Goal: Task Accomplishment & Management: Manage account settings

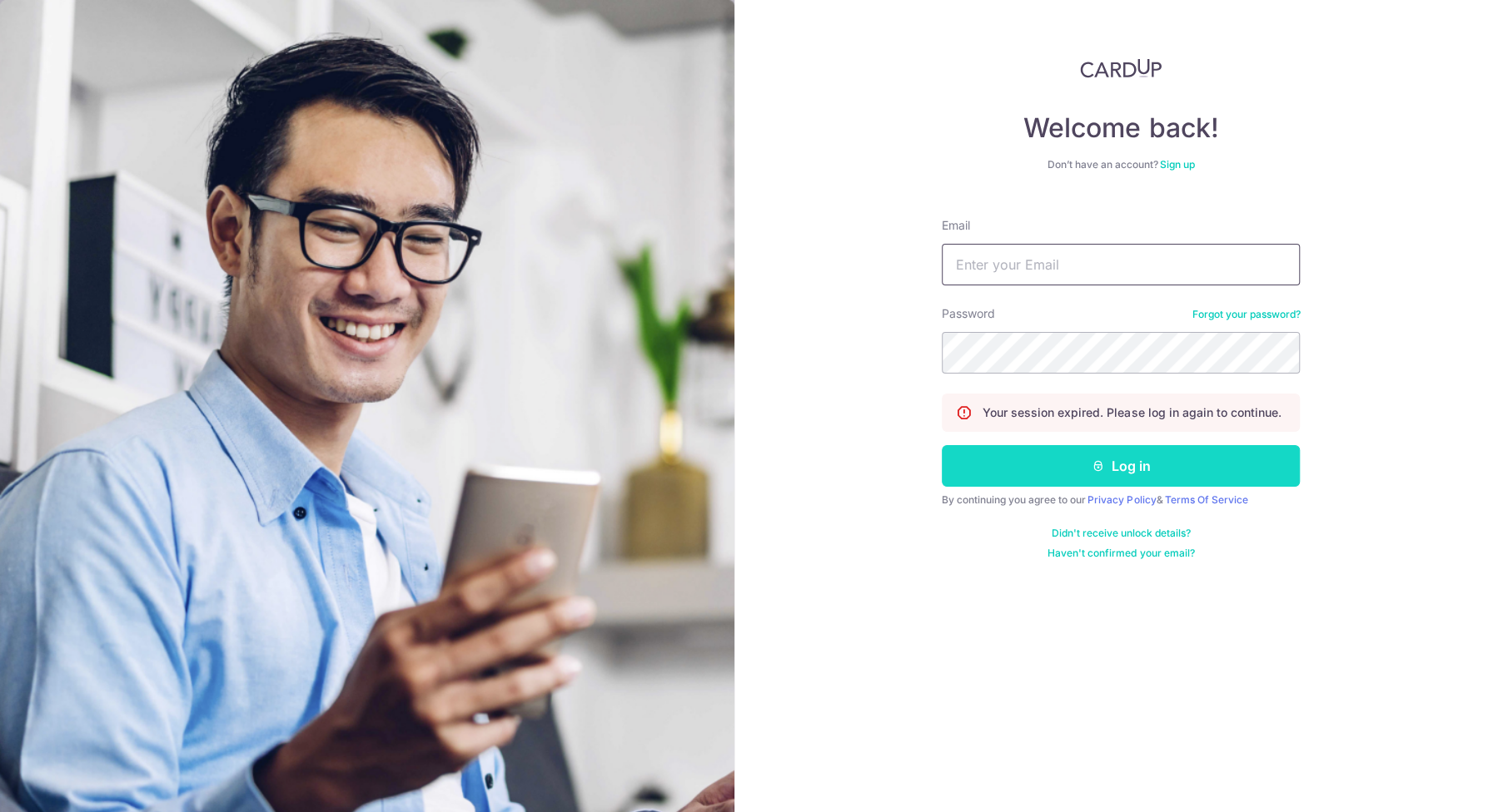
type input "daryl.paladium@gmail.com"
click at [1037, 469] on button "Log in" at bounding box center [1120, 466] width 358 height 41
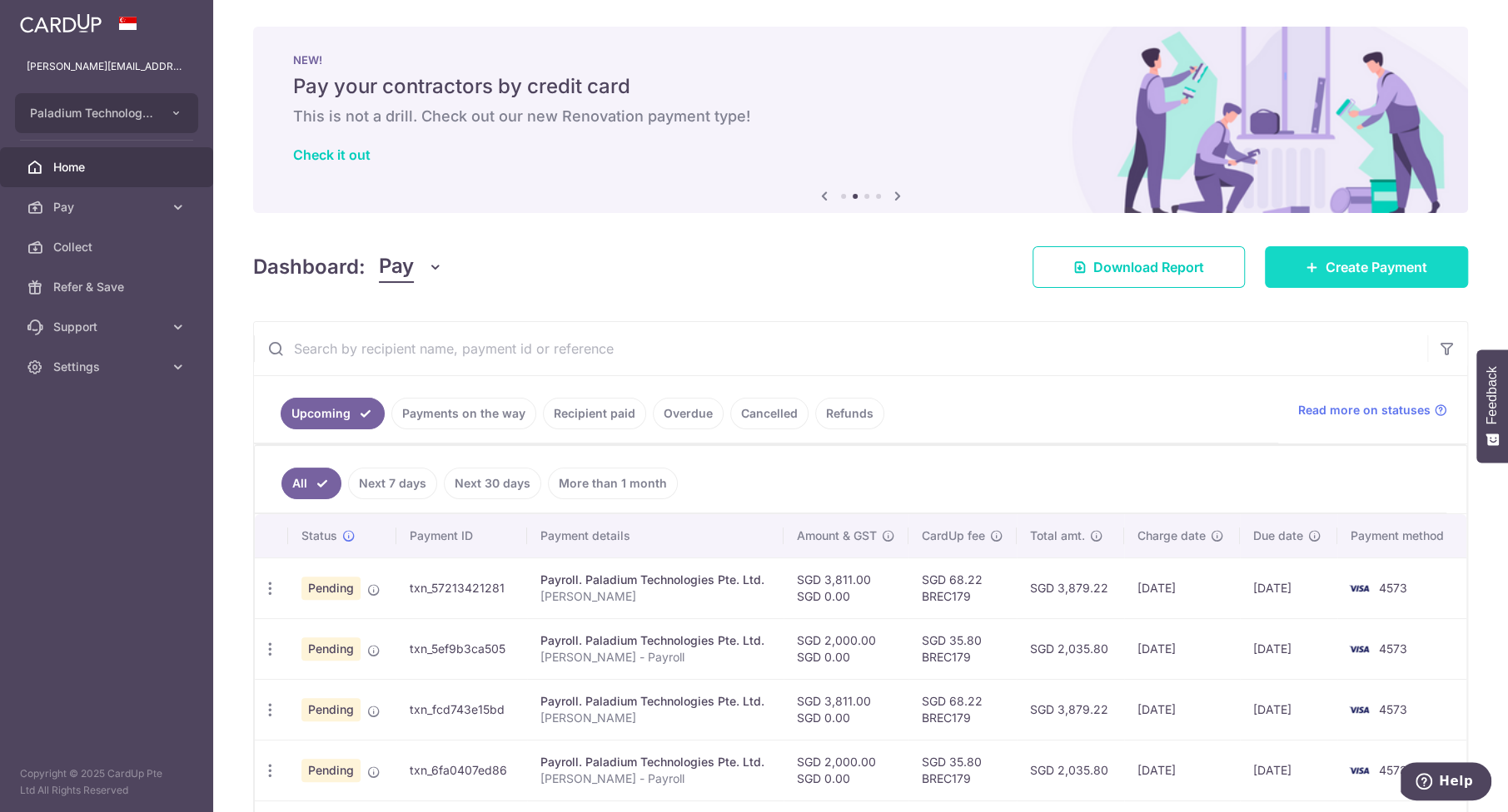
click at [1316, 261] on icon at bounding box center [1312, 267] width 13 height 13
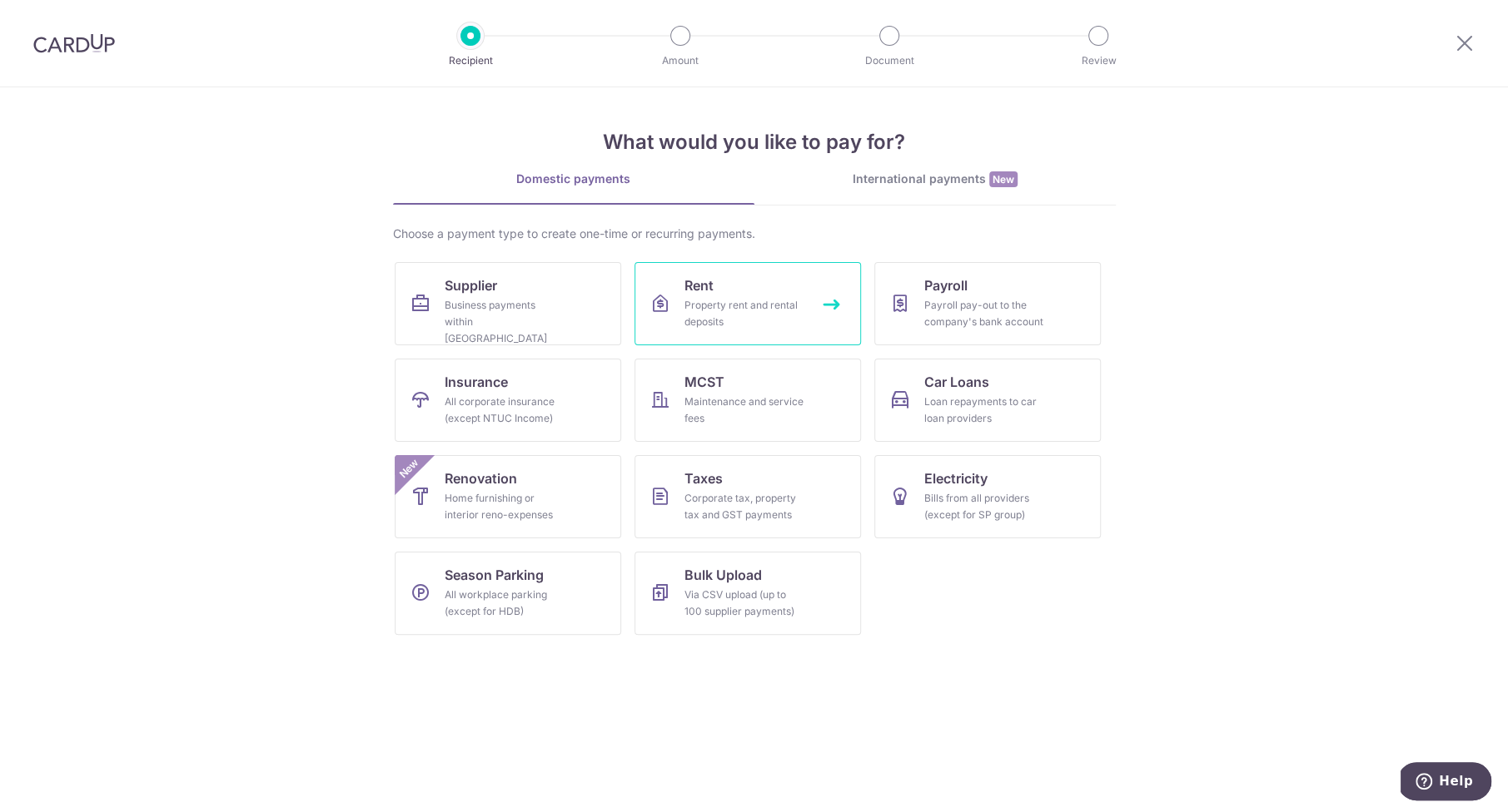
click at [716, 292] on link "Rent Property rent and rental deposits" at bounding box center [747, 303] width 226 height 84
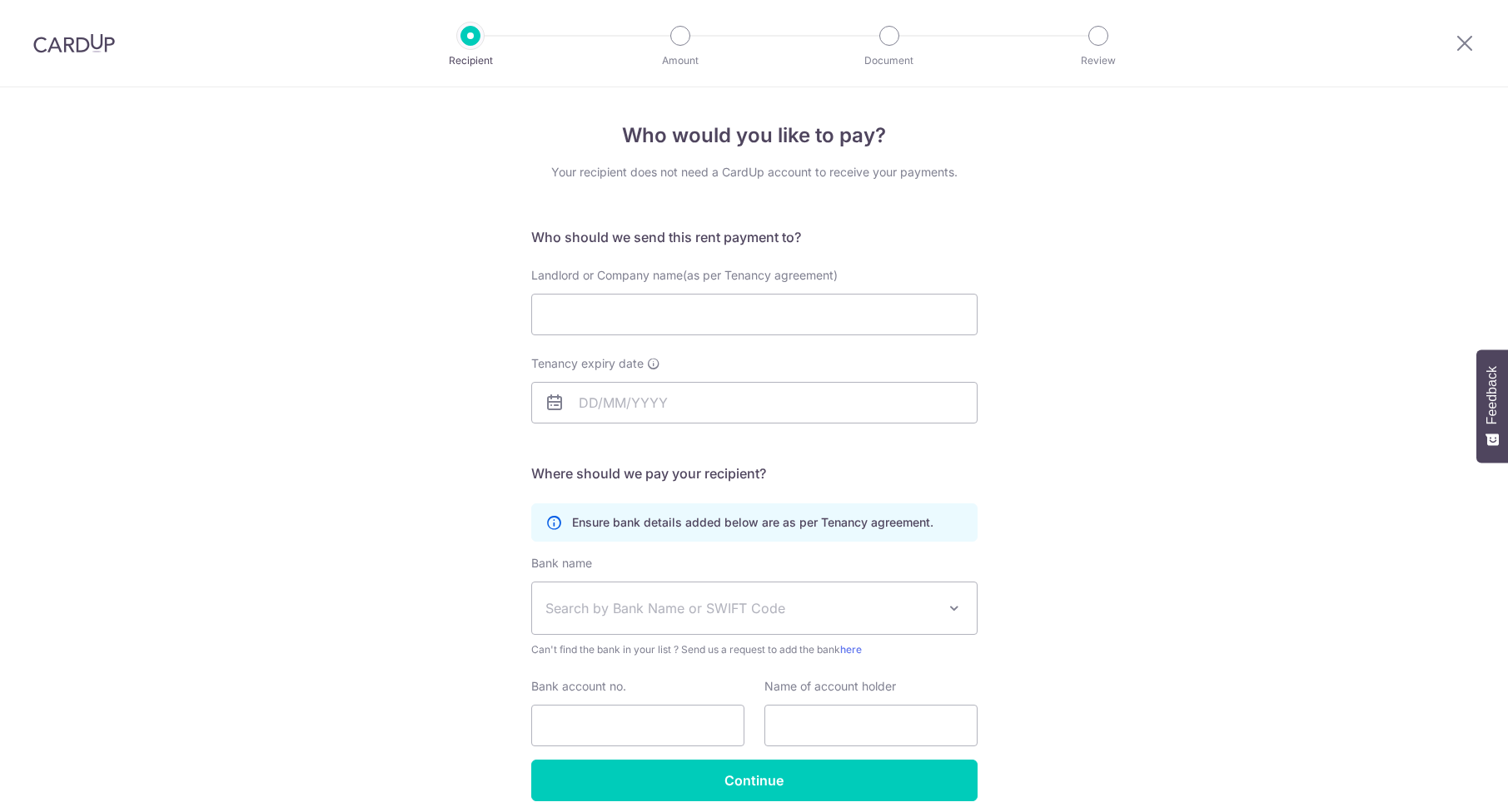
click at [636, 311] on input "Landlord or Company name(as per Tenancy agreement)" at bounding box center [754, 314] width 447 height 41
type input "NG POH KIM"
click at [686, 398] on input "Tenancy expiry date" at bounding box center [754, 402] width 447 height 41
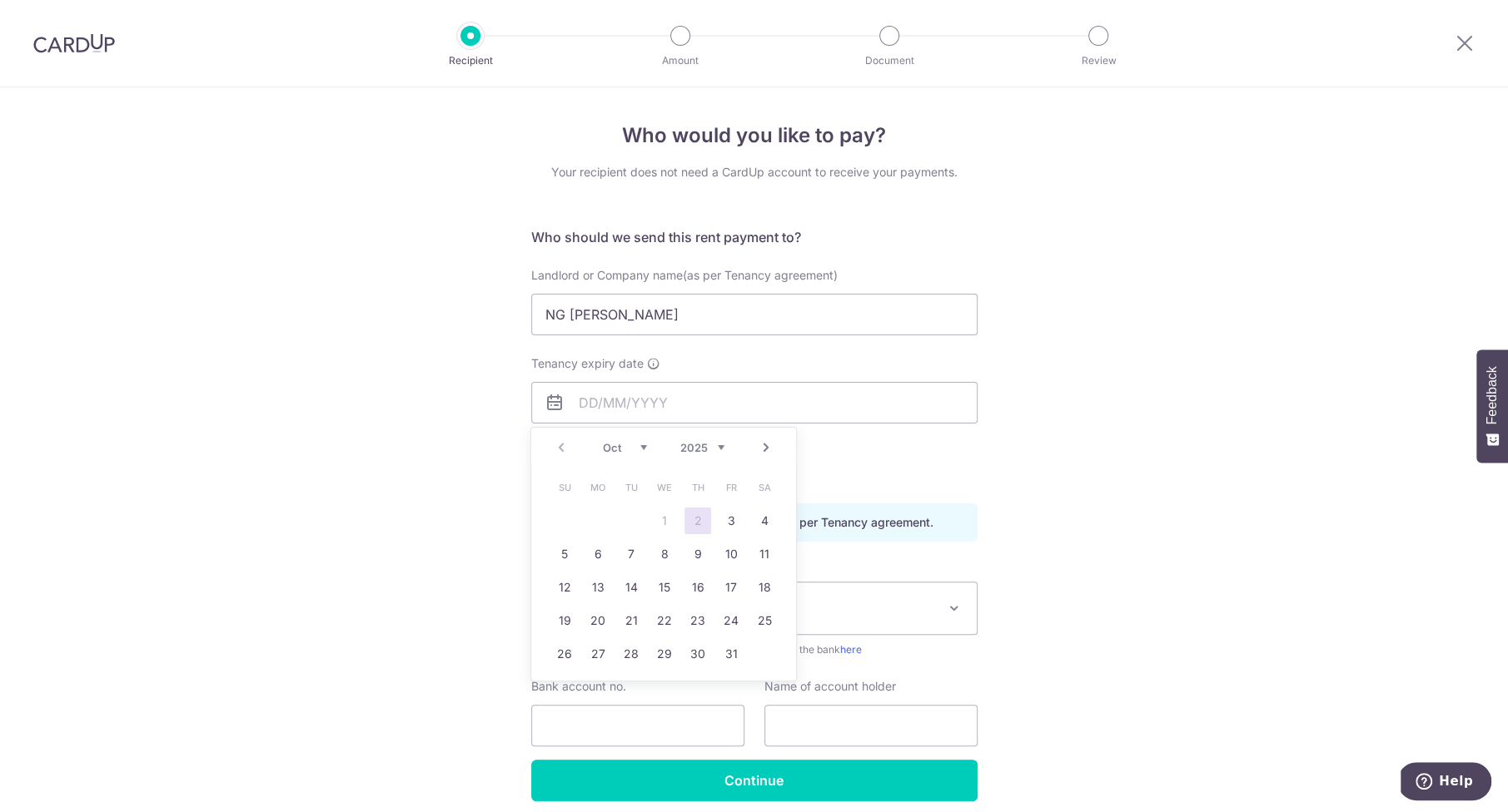
click at [770, 444] on link "Next" at bounding box center [765, 447] width 20 height 20
click at [622, 447] on select "Oct Nov Dec" at bounding box center [625, 447] width 44 height 13
click at [695, 441] on select "2025 2026 2027 2028 2029 2030 2031 2032 2033 2034 2035" at bounding box center [703, 447] width 44 height 13
click at [626, 451] on select "Jan Feb Mar Apr May Jun Jul Aug Sep Oct Nov Dec" at bounding box center [625, 447] width 44 height 13
click at [761, 556] on link "10" at bounding box center [764, 554] width 27 height 27
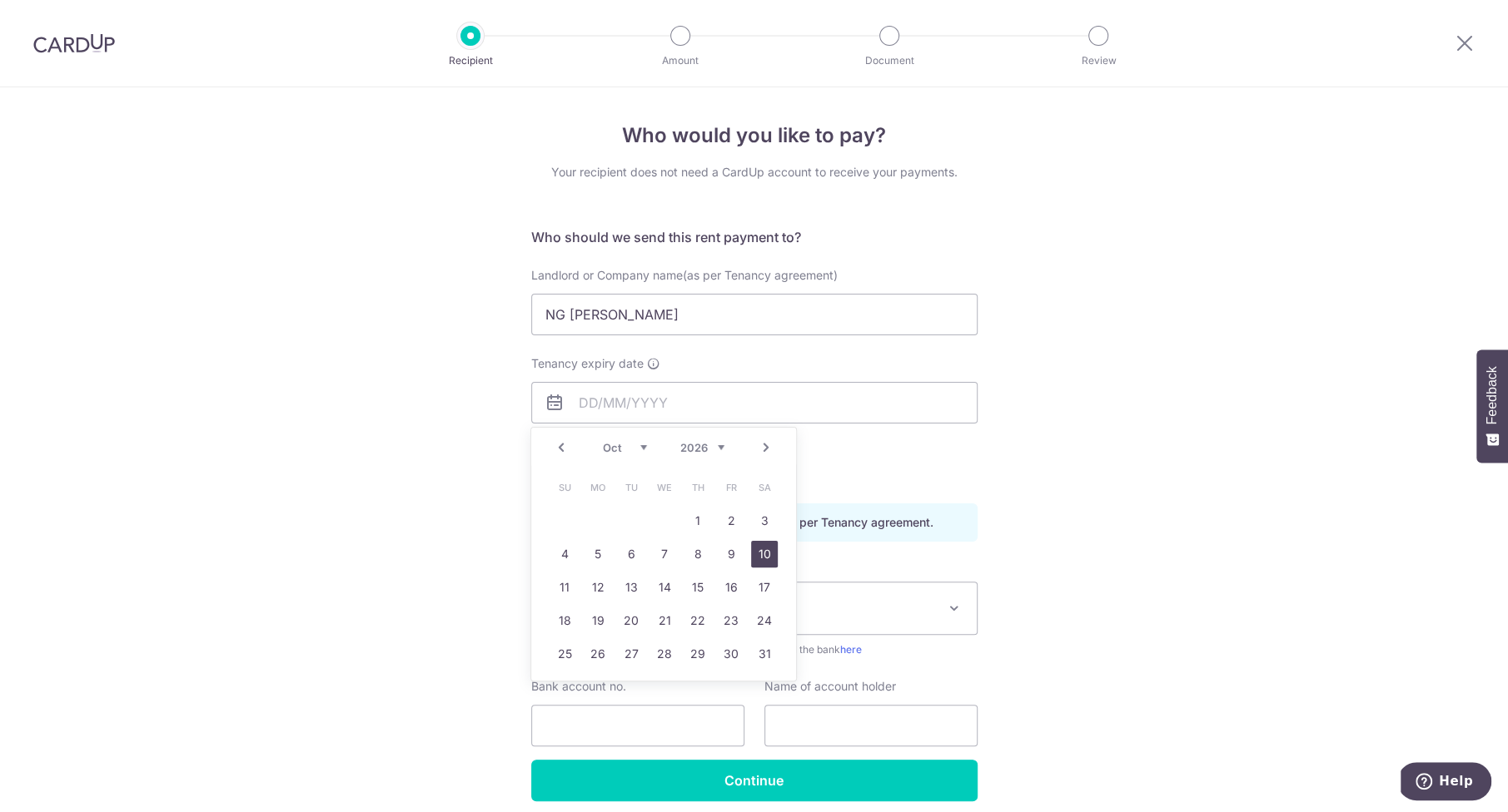
type input "10/10/2026"
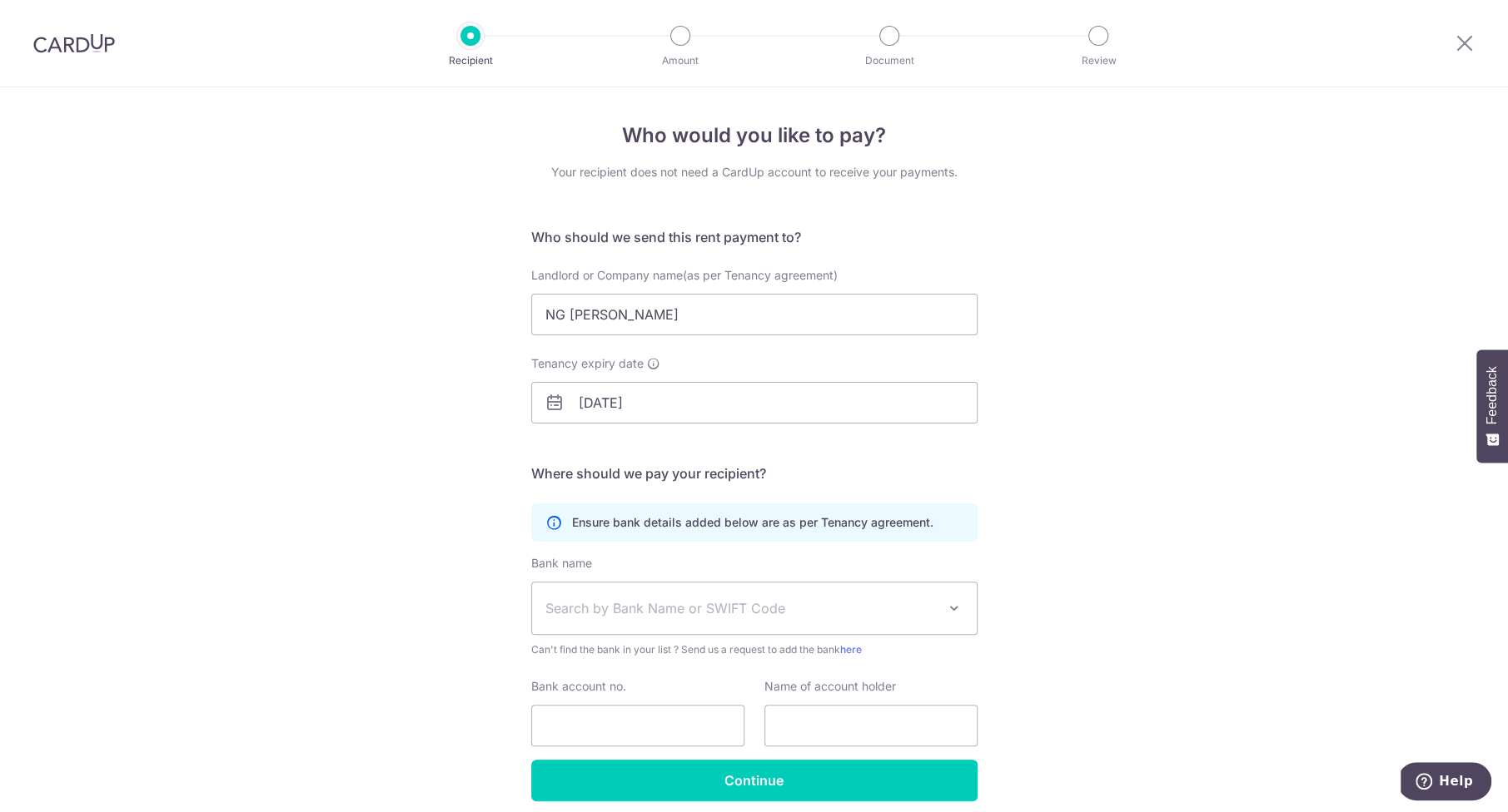
scroll to position [65, 0]
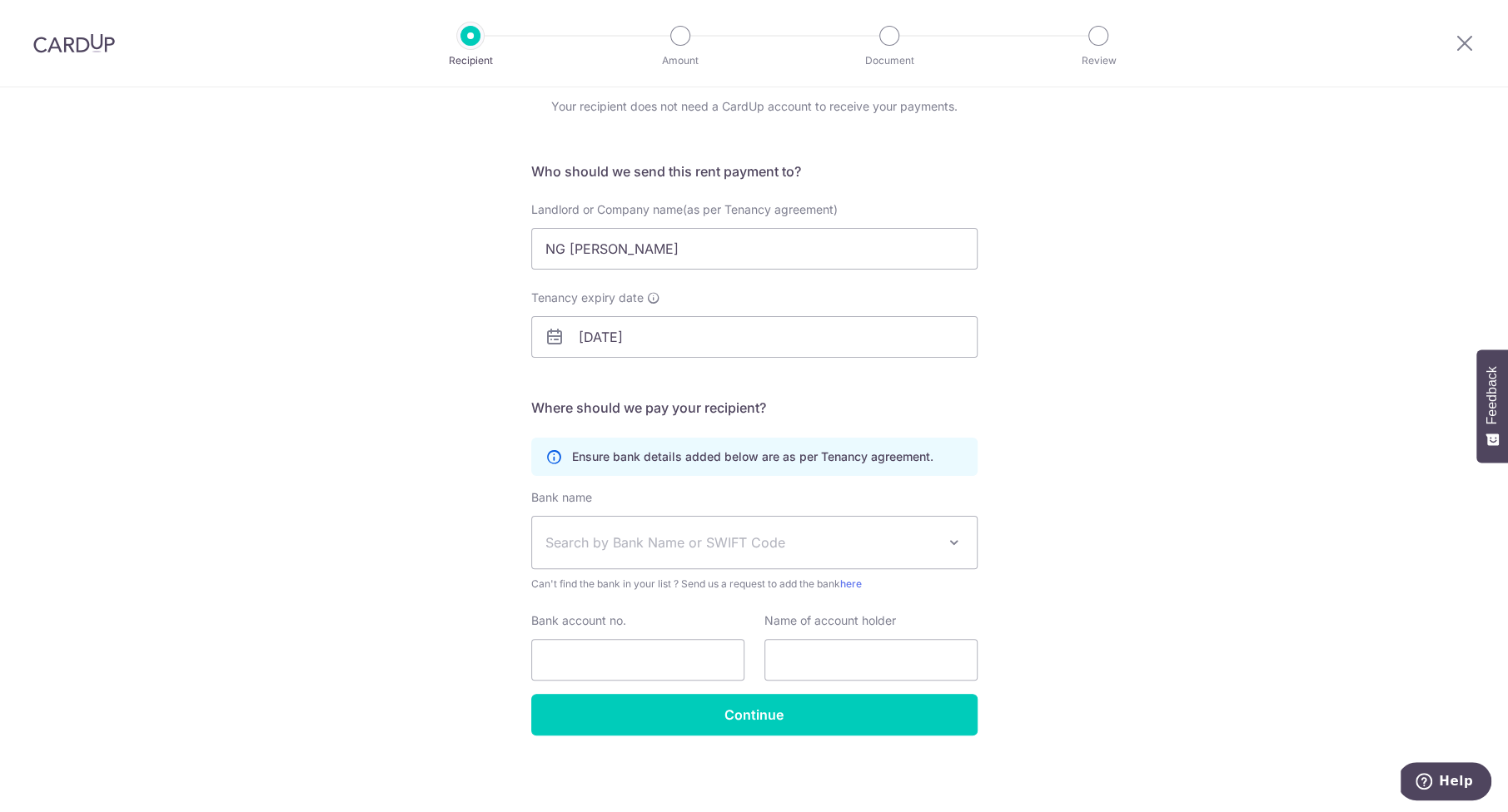
click at [652, 533] on span "Search by Bank Name or SWIFT Code" at bounding box center [741, 543] width 392 height 20
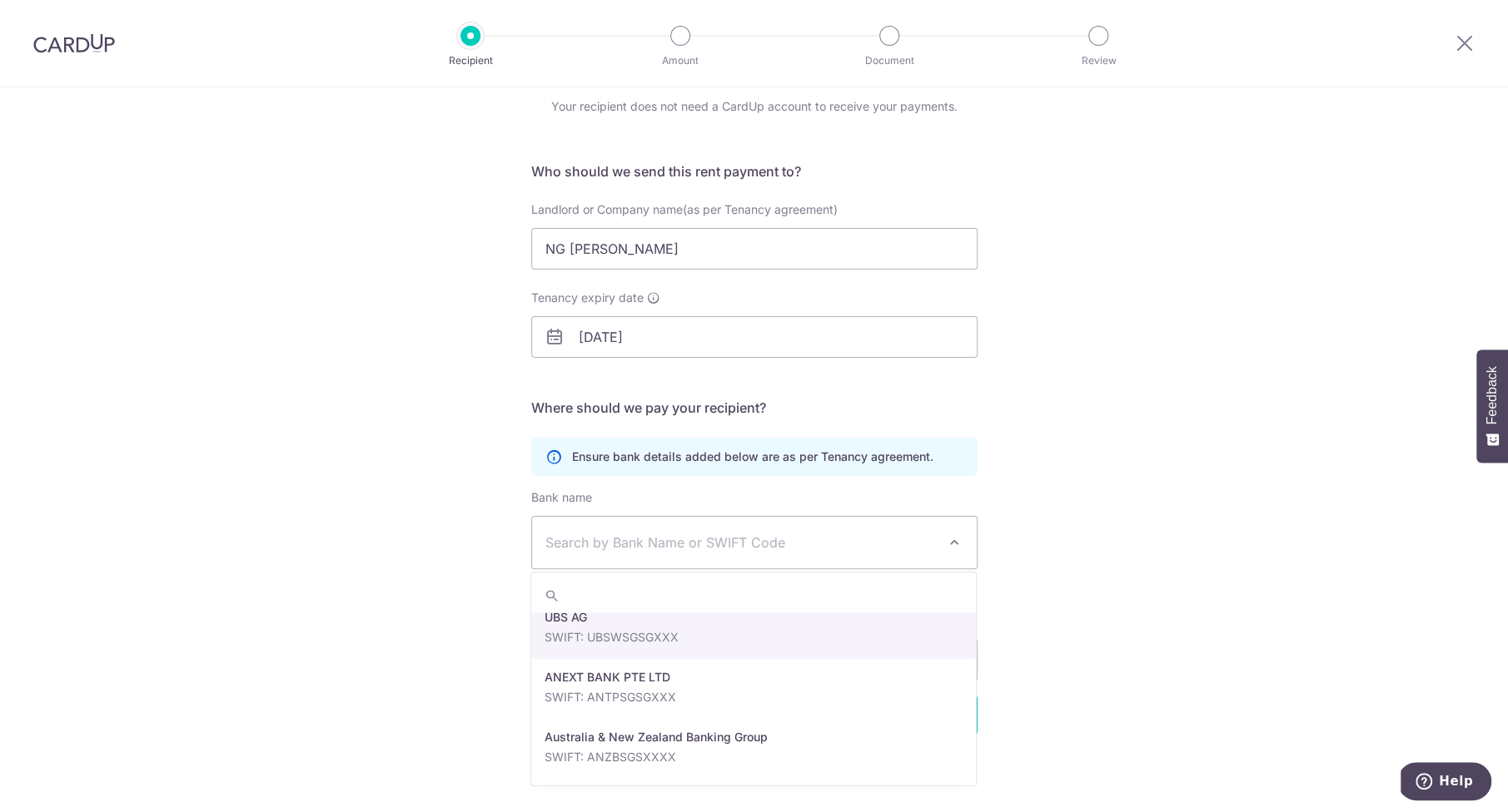
scroll to position [14, 0]
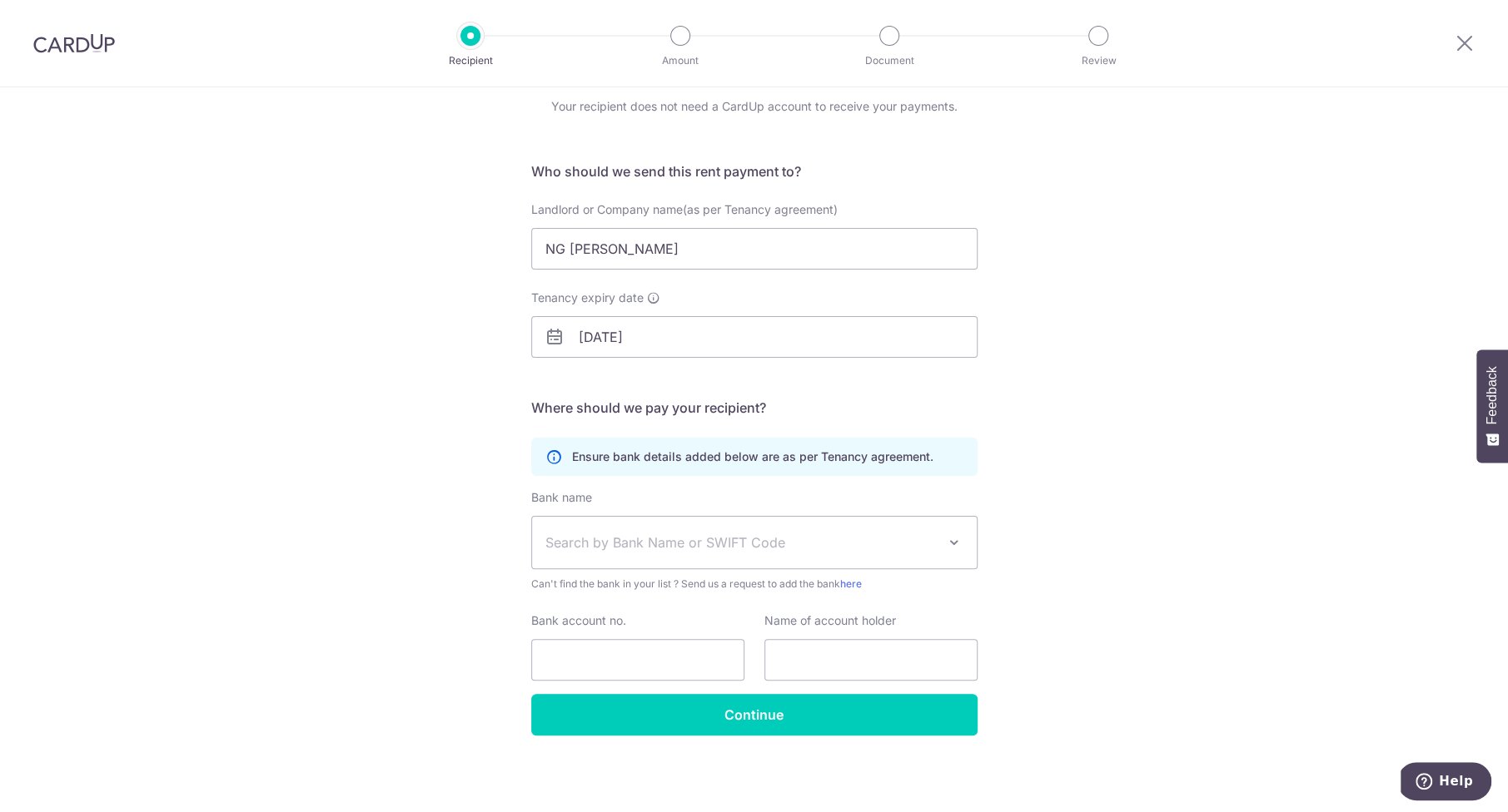
click at [634, 545] on span "Search by Bank Name or SWIFT Code" at bounding box center [741, 543] width 392 height 20
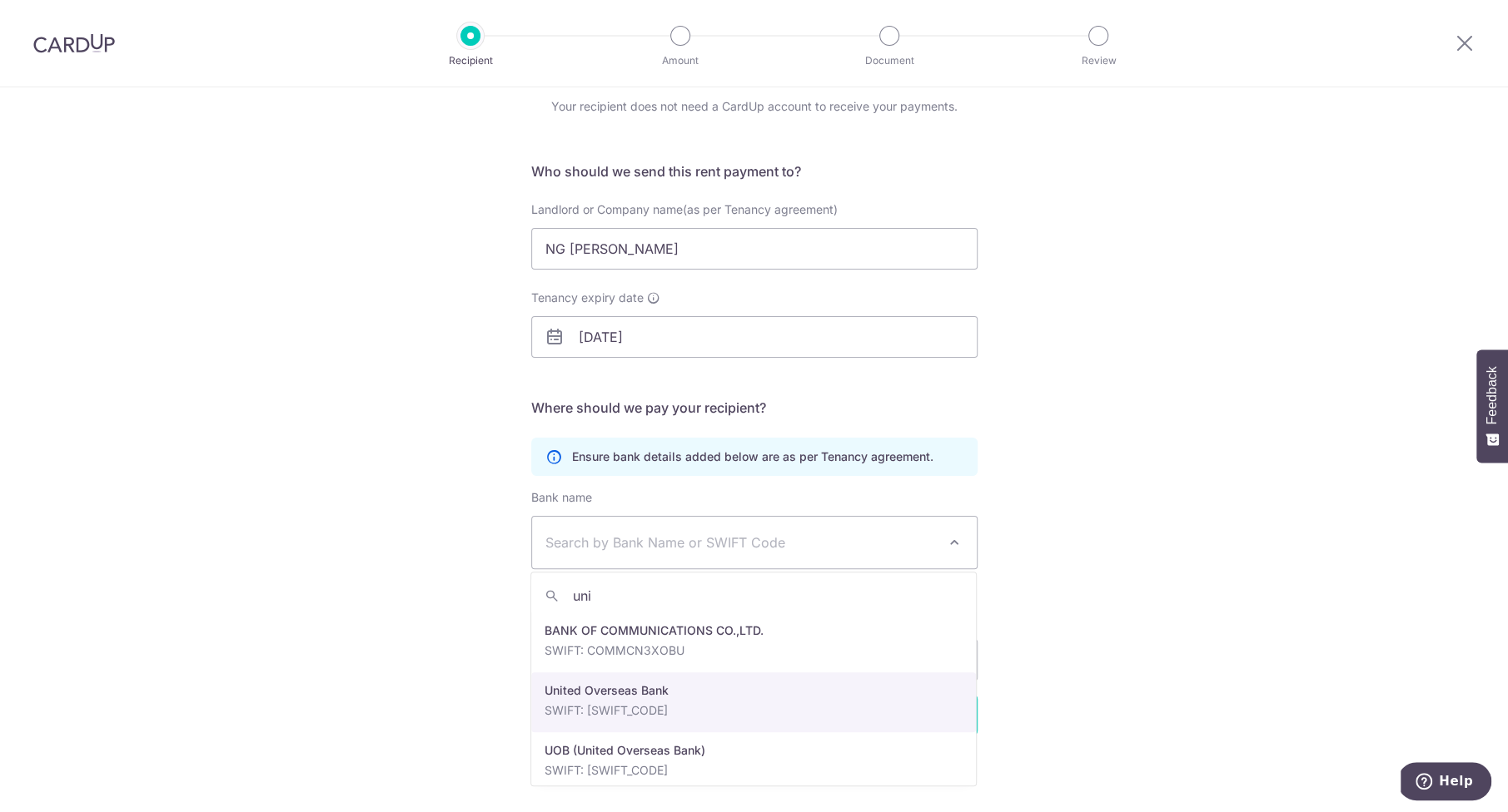
type input "uni"
select select "23668"
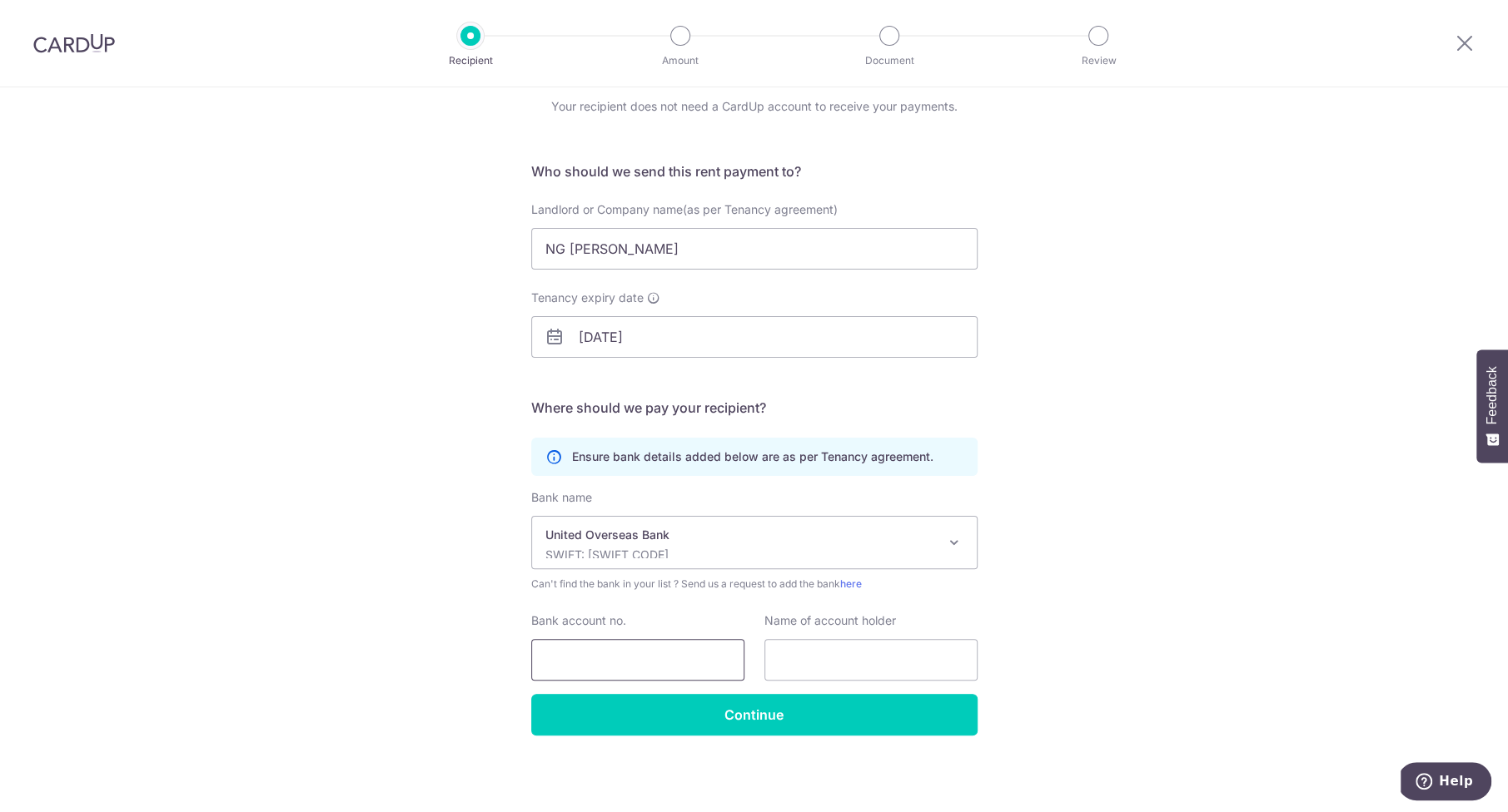
click at [596, 657] on input "Bank account no." at bounding box center [637, 659] width 213 height 41
paste input "4293887823"
type input "4293887823"
click at [805, 663] on input "text" at bounding box center [870, 659] width 213 height 41
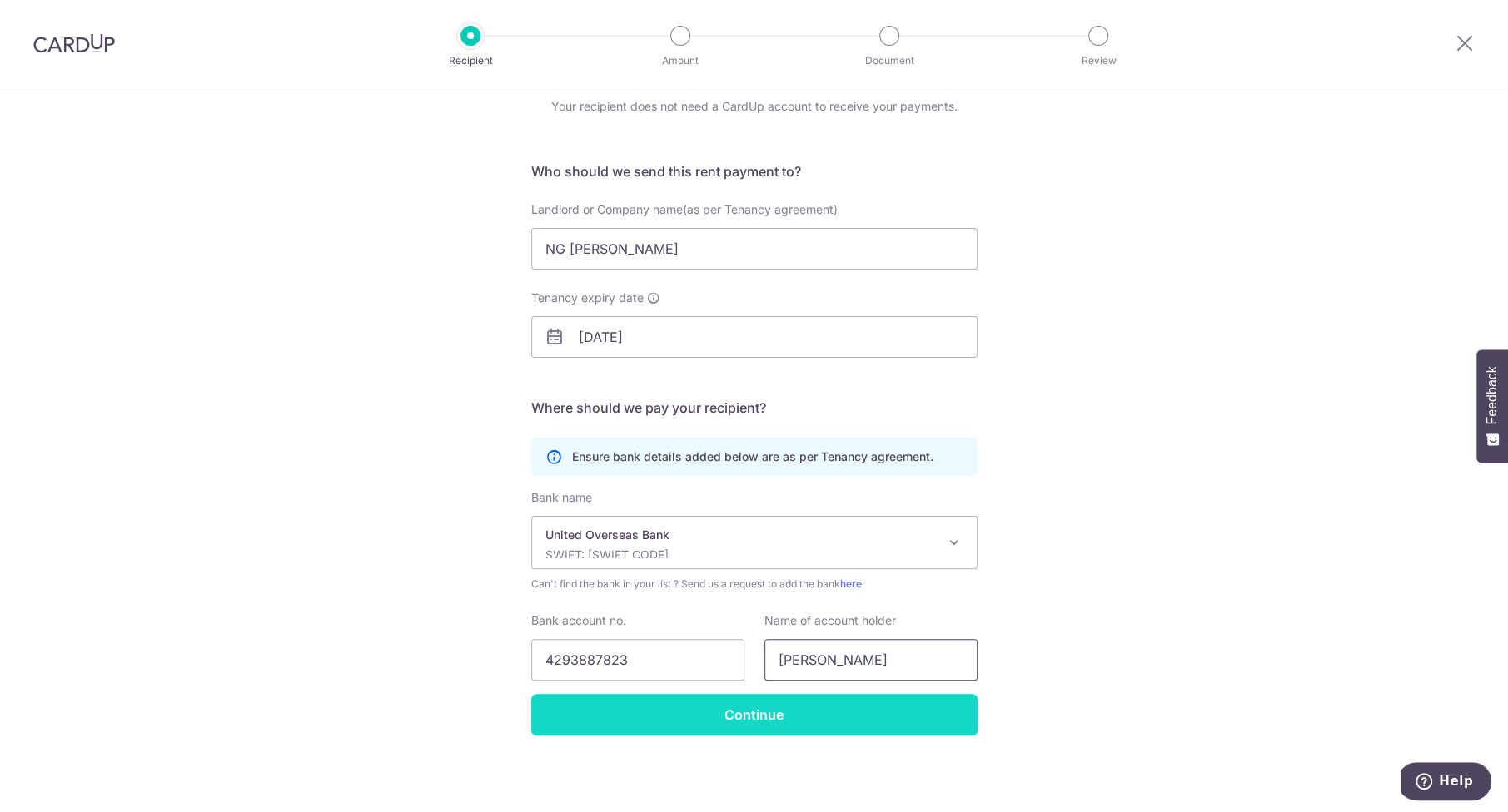
type input "Ng Poh Kim"
click at [757, 719] on input "Continue" at bounding box center [754, 714] width 447 height 41
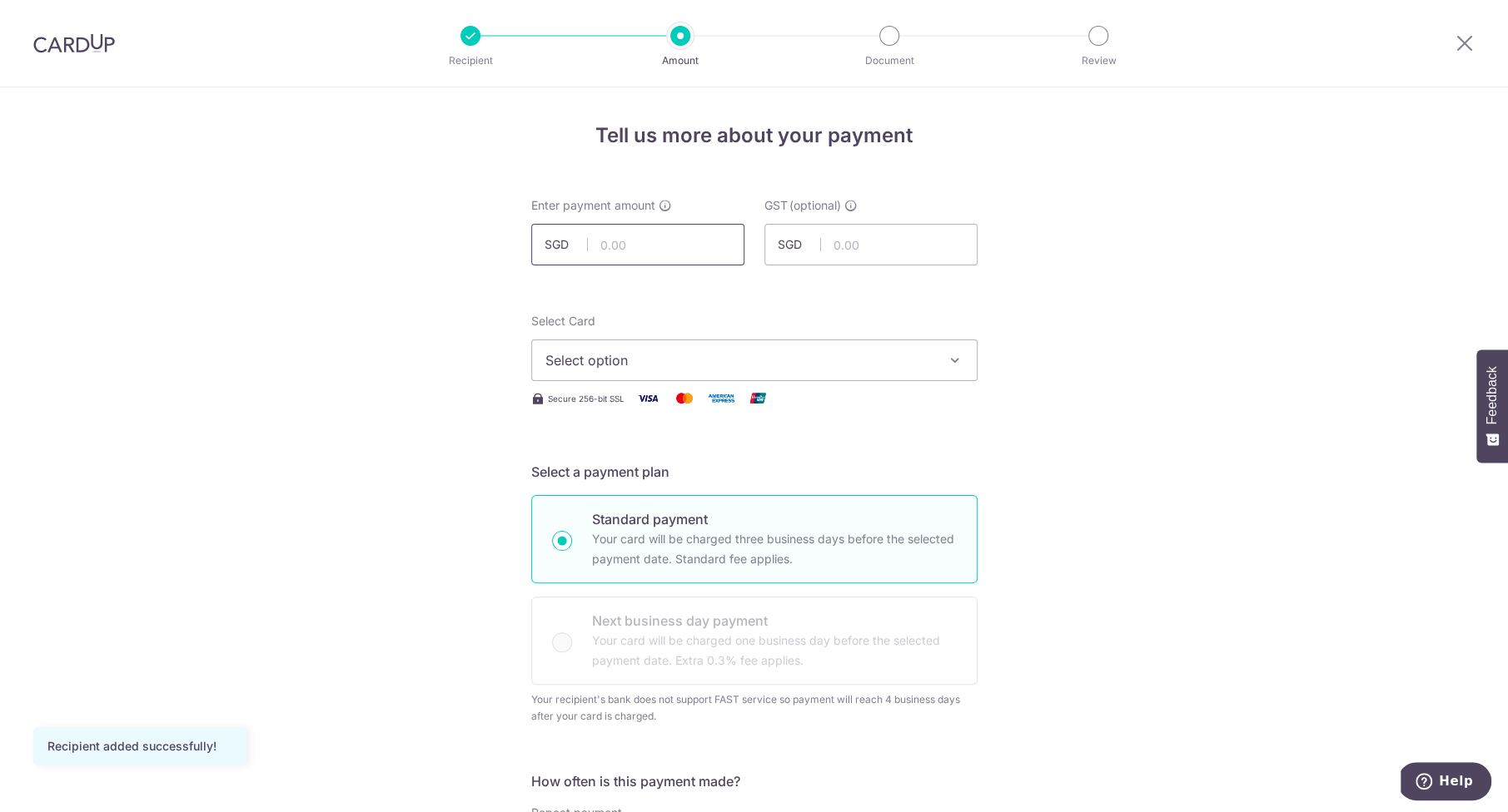
click at [652, 242] on input "text" at bounding box center [637, 244] width 213 height 41
type input "3,750.00"
click at [783, 365] on span "Select option" at bounding box center [739, 360] width 388 height 20
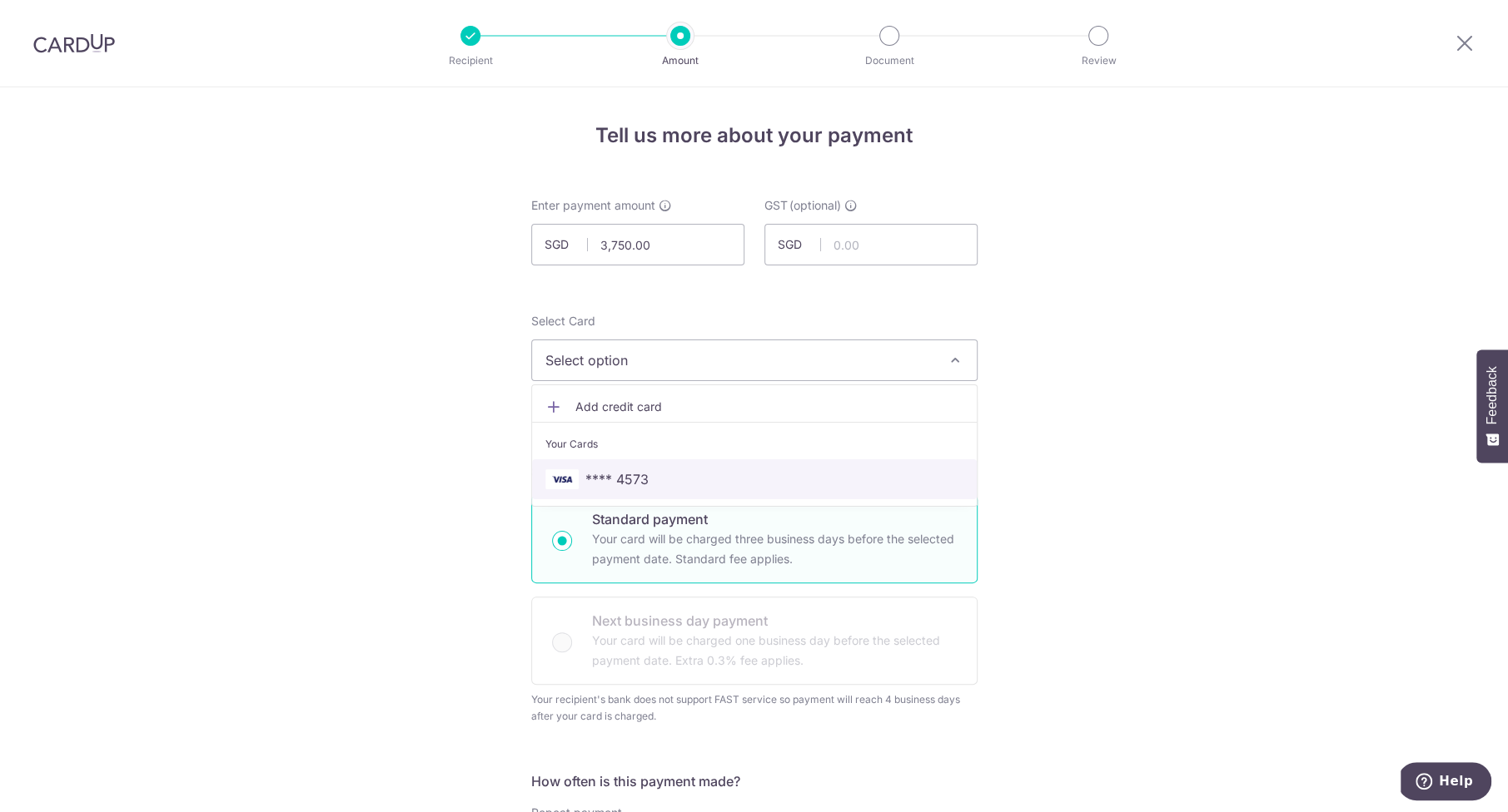
click at [682, 477] on span "**** 4573" at bounding box center [754, 479] width 418 height 20
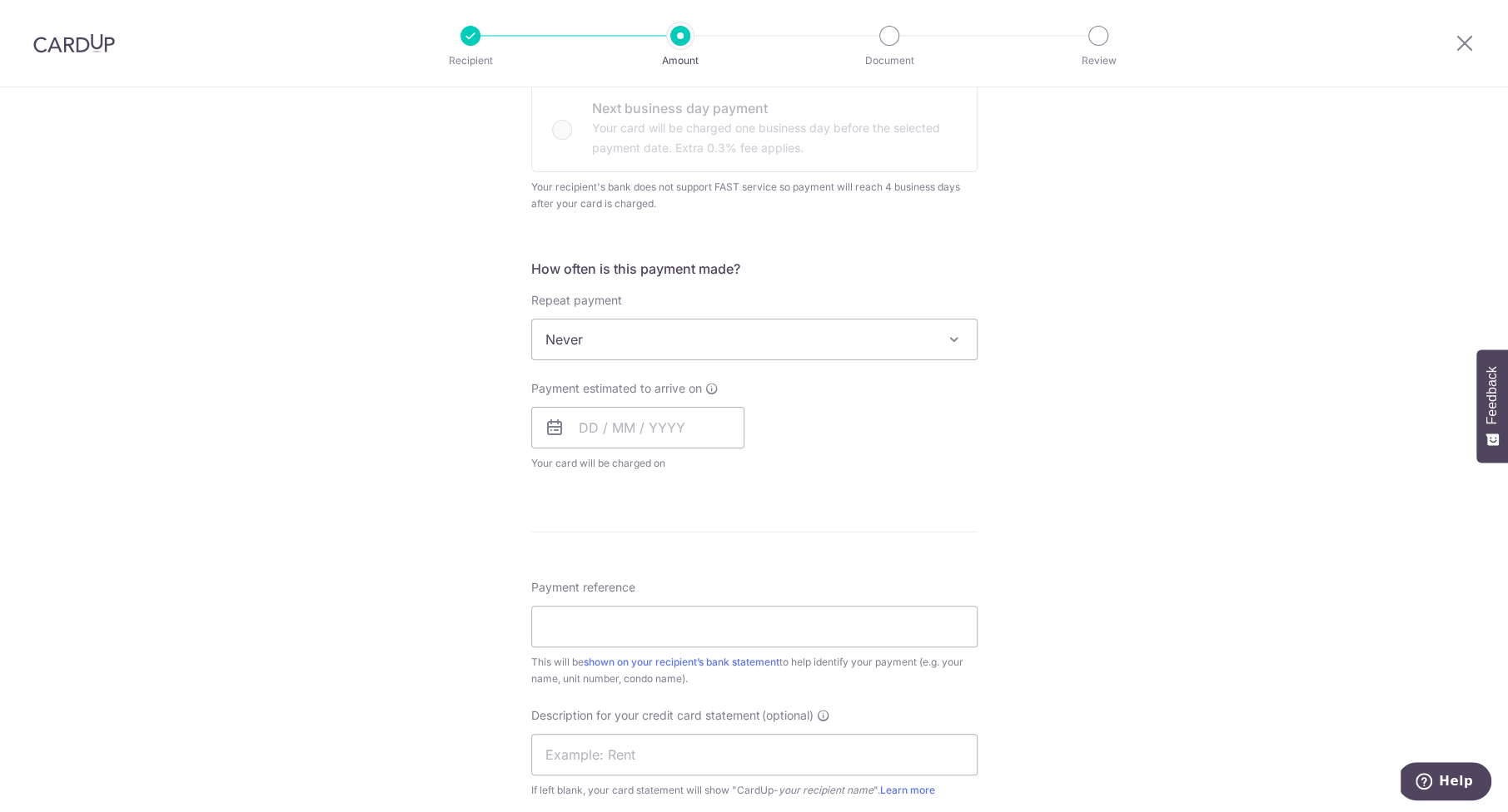
scroll to position [573, 0]
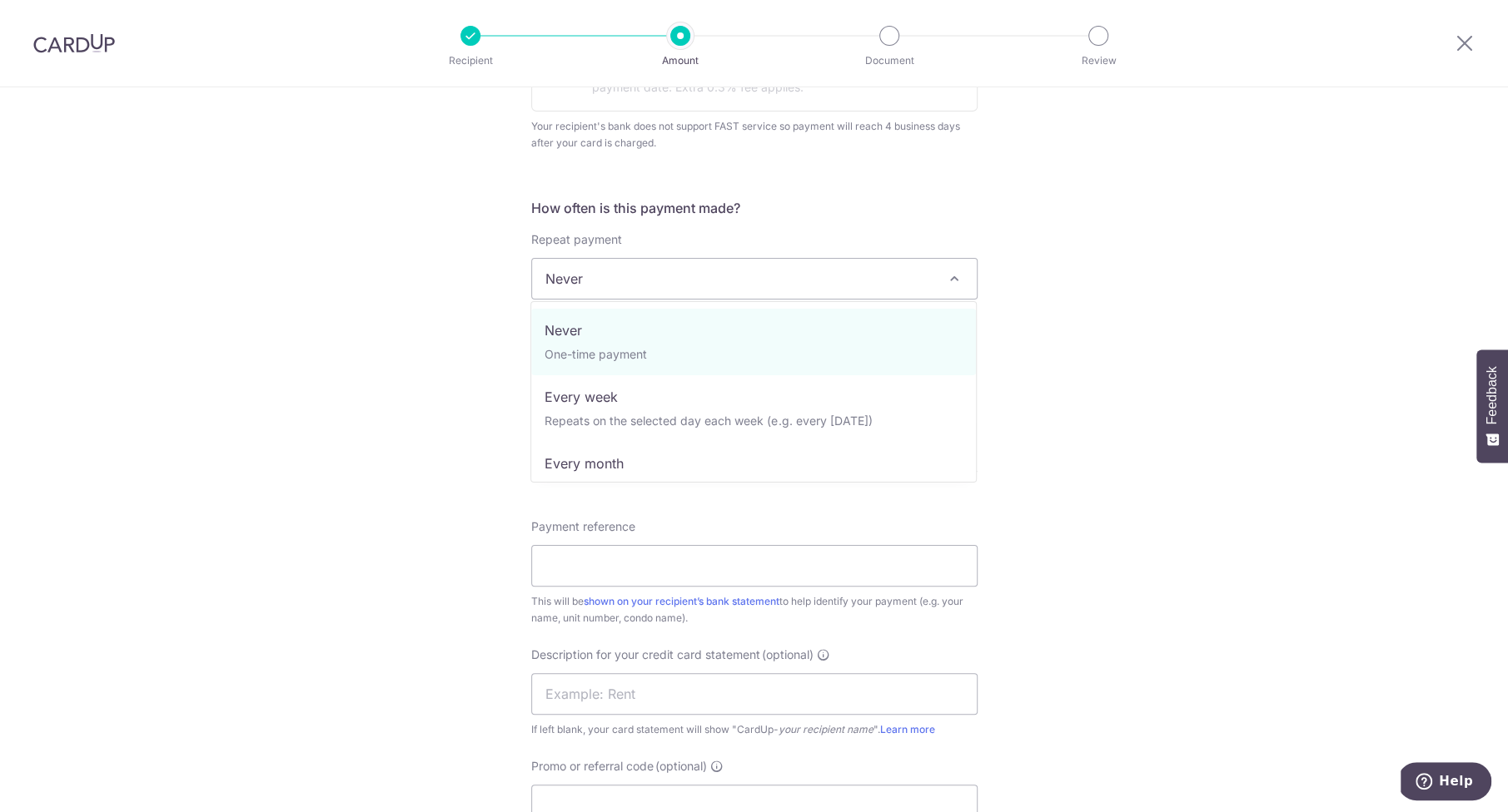
click at [790, 275] on span "Never" at bounding box center [754, 279] width 445 height 40
select select "3"
type input "10/10/2026"
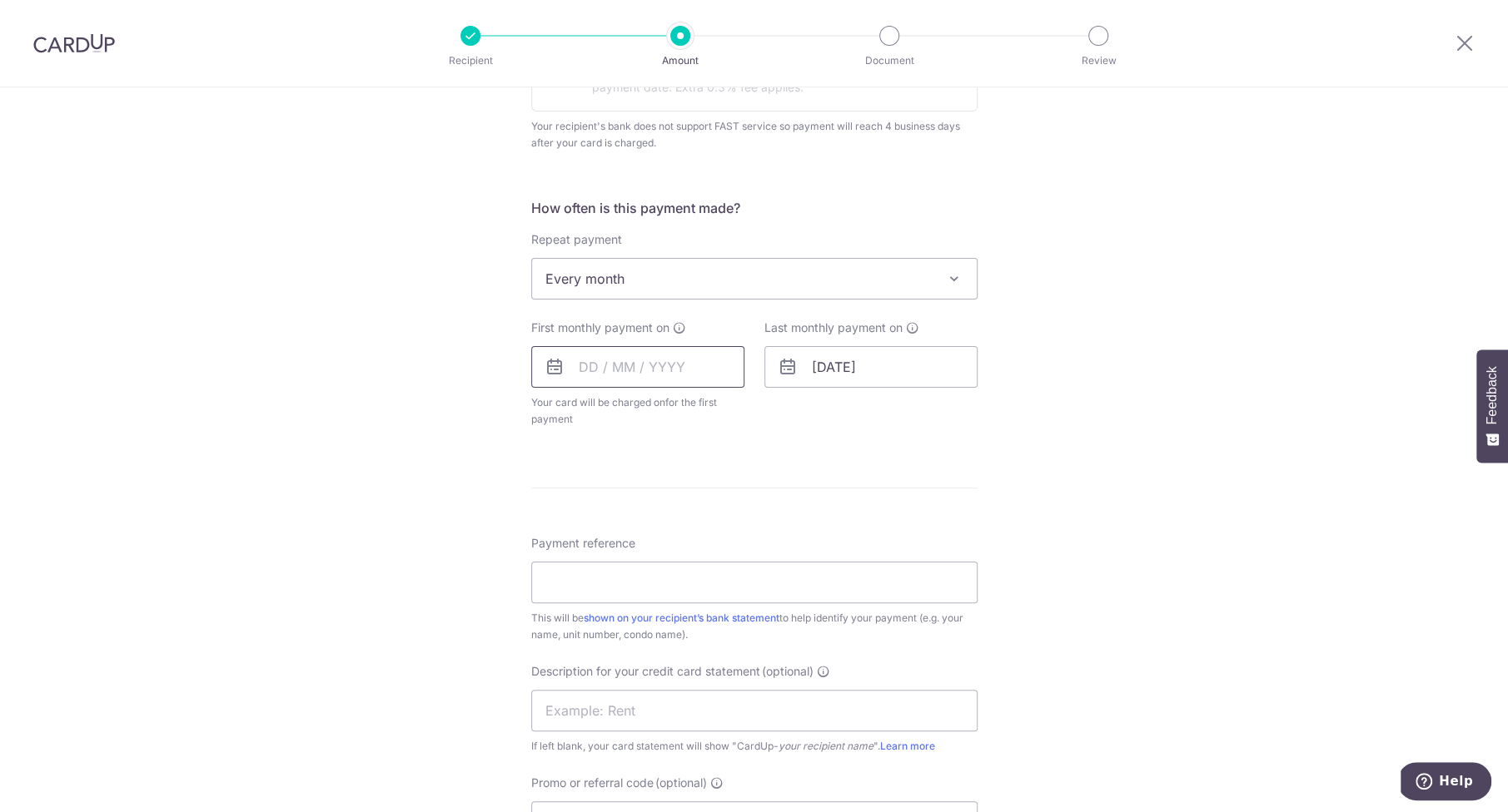
click at [581, 359] on input "text" at bounding box center [637, 367] width 213 height 41
click at [626, 411] on select "Oct Nov Dec" at bounding box center [626, 412] width 44 height 13
click at [603, 405] on select "Oct Nov Dec" at bounding box center [626, 412] width 44 height 13
click at [732, 478] on table "Sun Mon Tue Wed Thu Fri Sat 1 2 3 4 5 6 7 8 9 10 11 12 13 14 15 16 17 18 19 20 …" at bounding box center [665, 535] width 233 height 200
click at [635, 516] on link "7" at bounding box center [632, 519] width 27 height 27
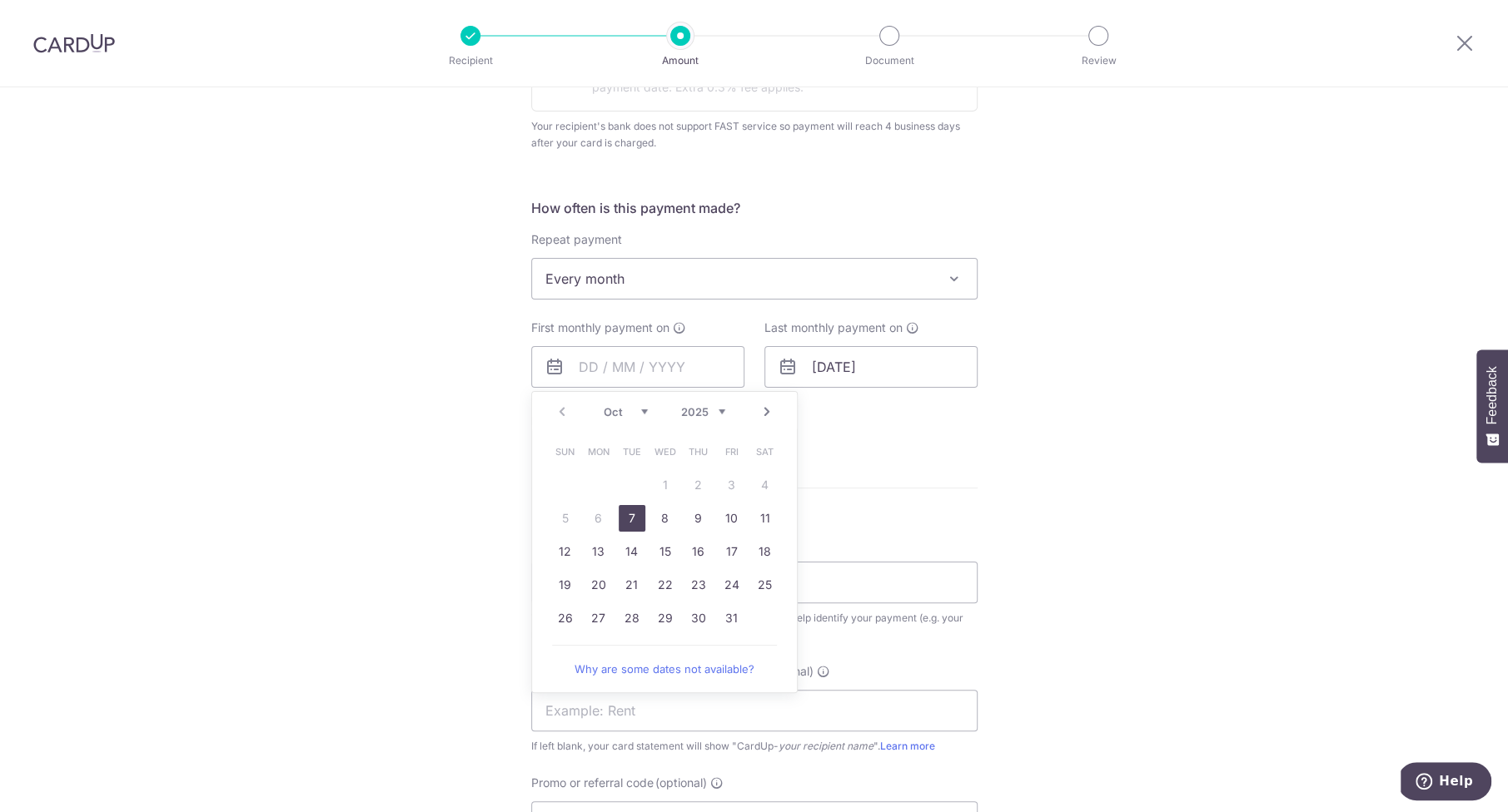
type input "07/10/2025"
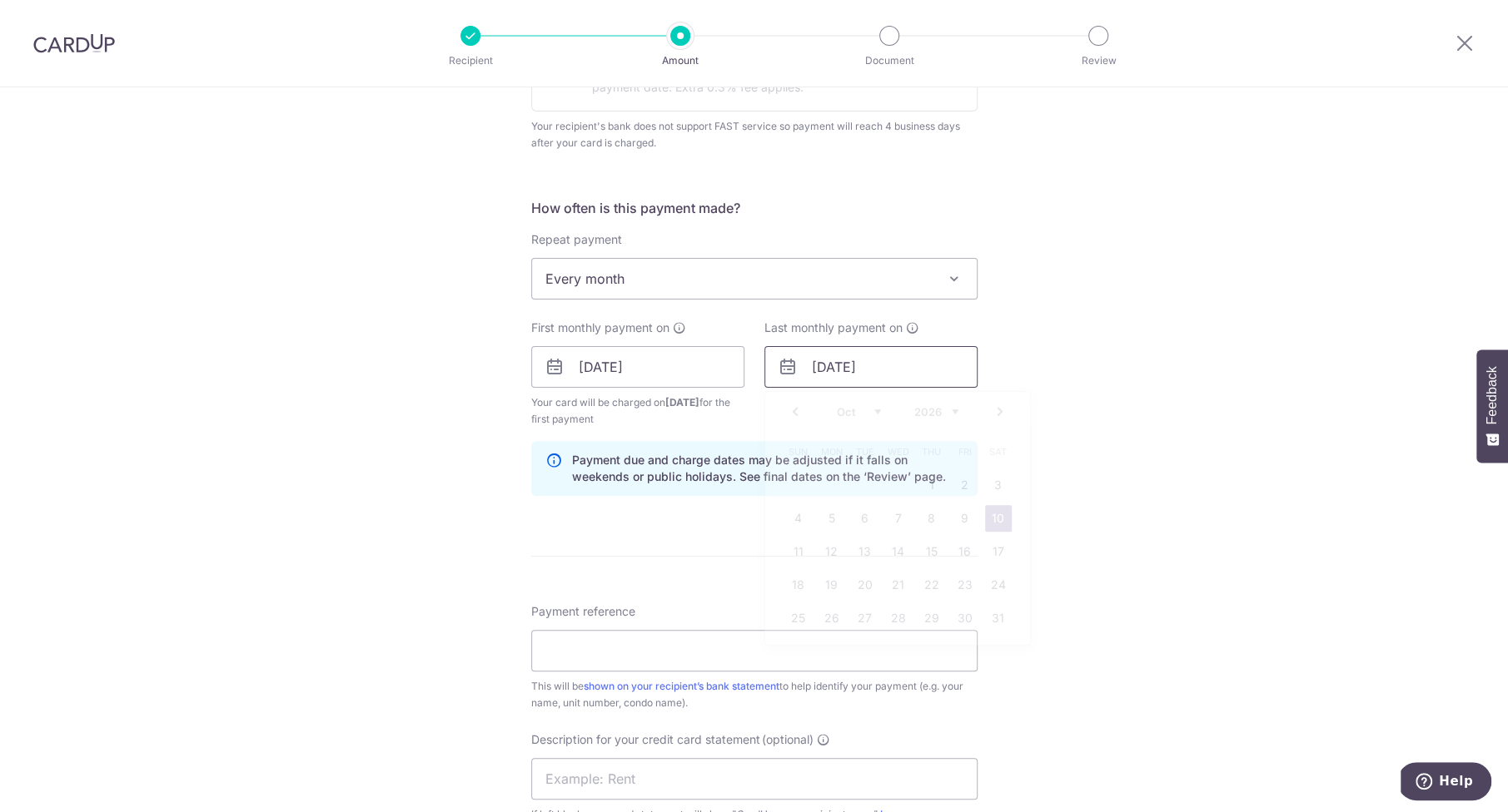
click at [811, 372] on input "10/10/2026" at bounding box center [870, 367] width 213 height 41
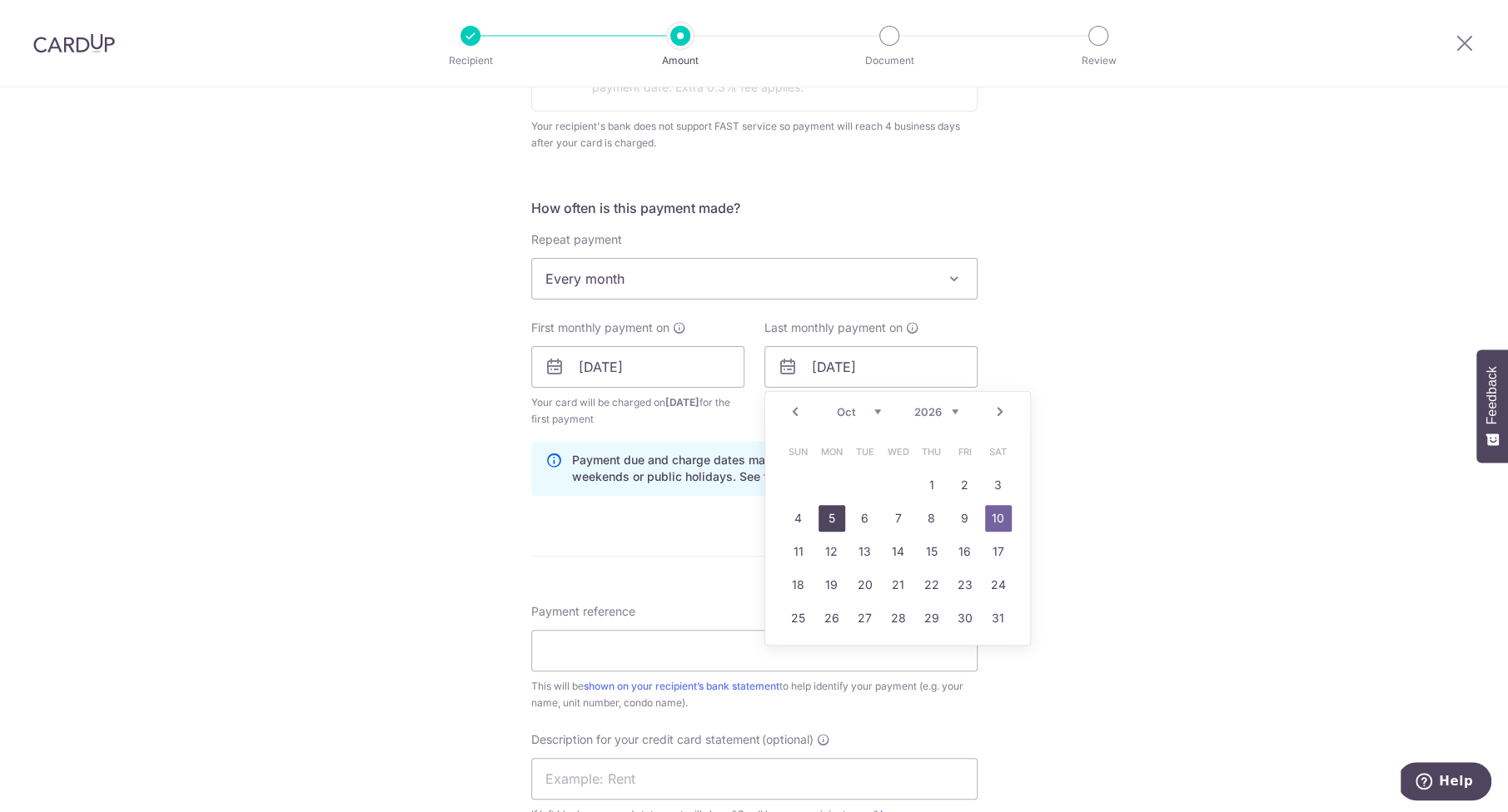
click at [818, 521] on link "5" at bounding box center [831, 519] width 27 height 27
type input "05/10/2026"
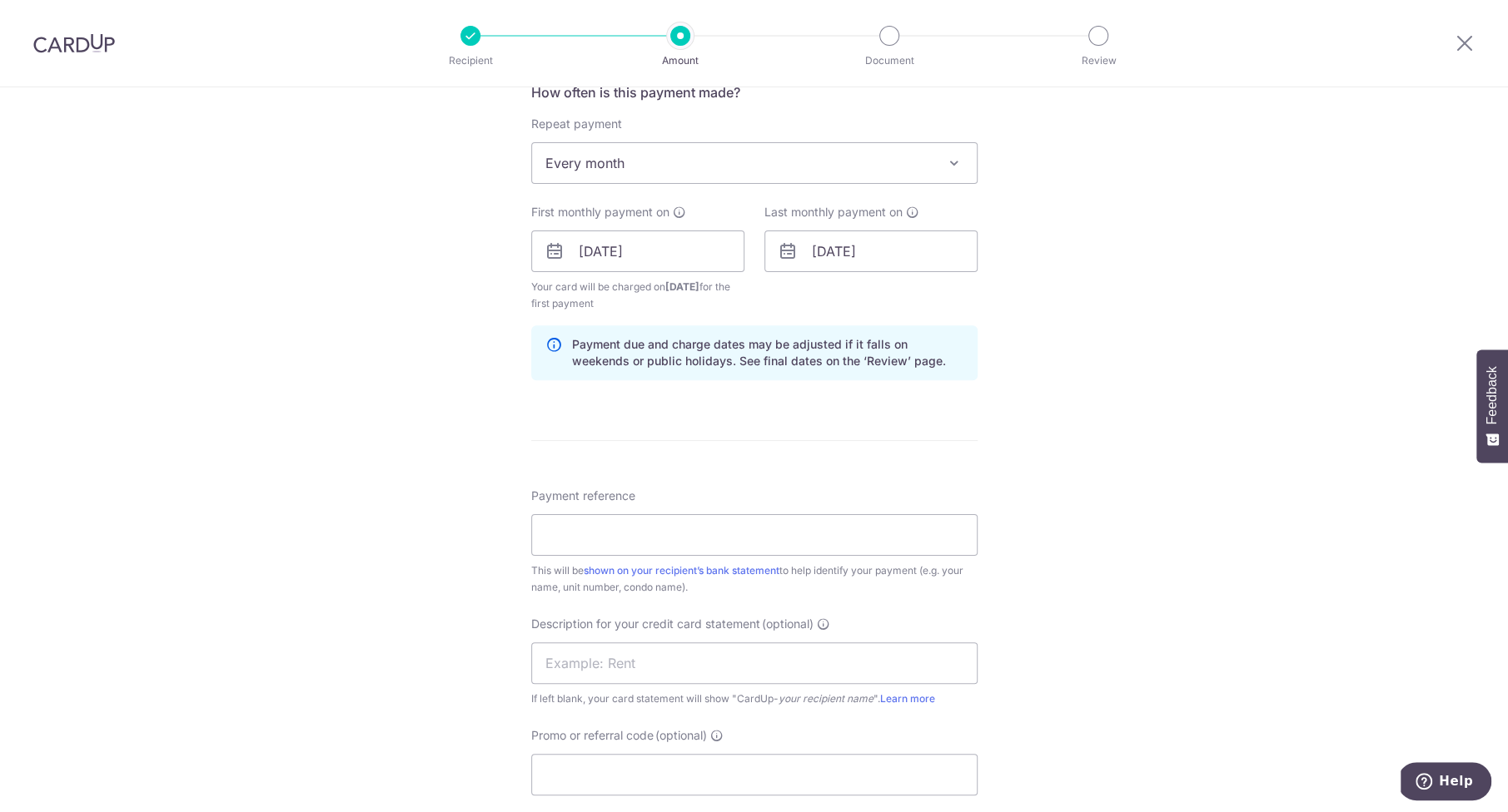
scroll to position [720, 0]
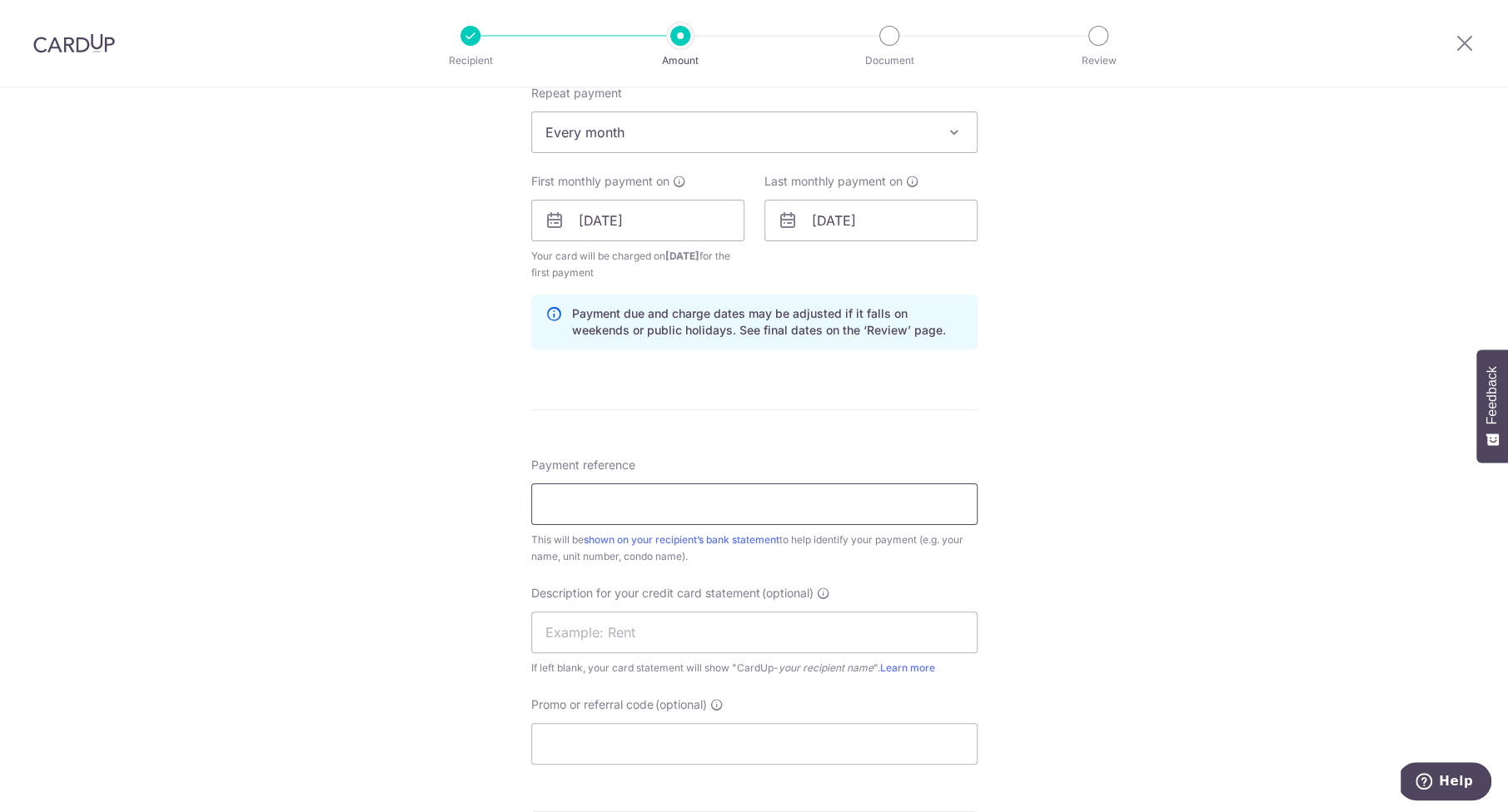
click at [607, 500] on input "Payment reference" at bounding box center [754, 504] width 447 height 41
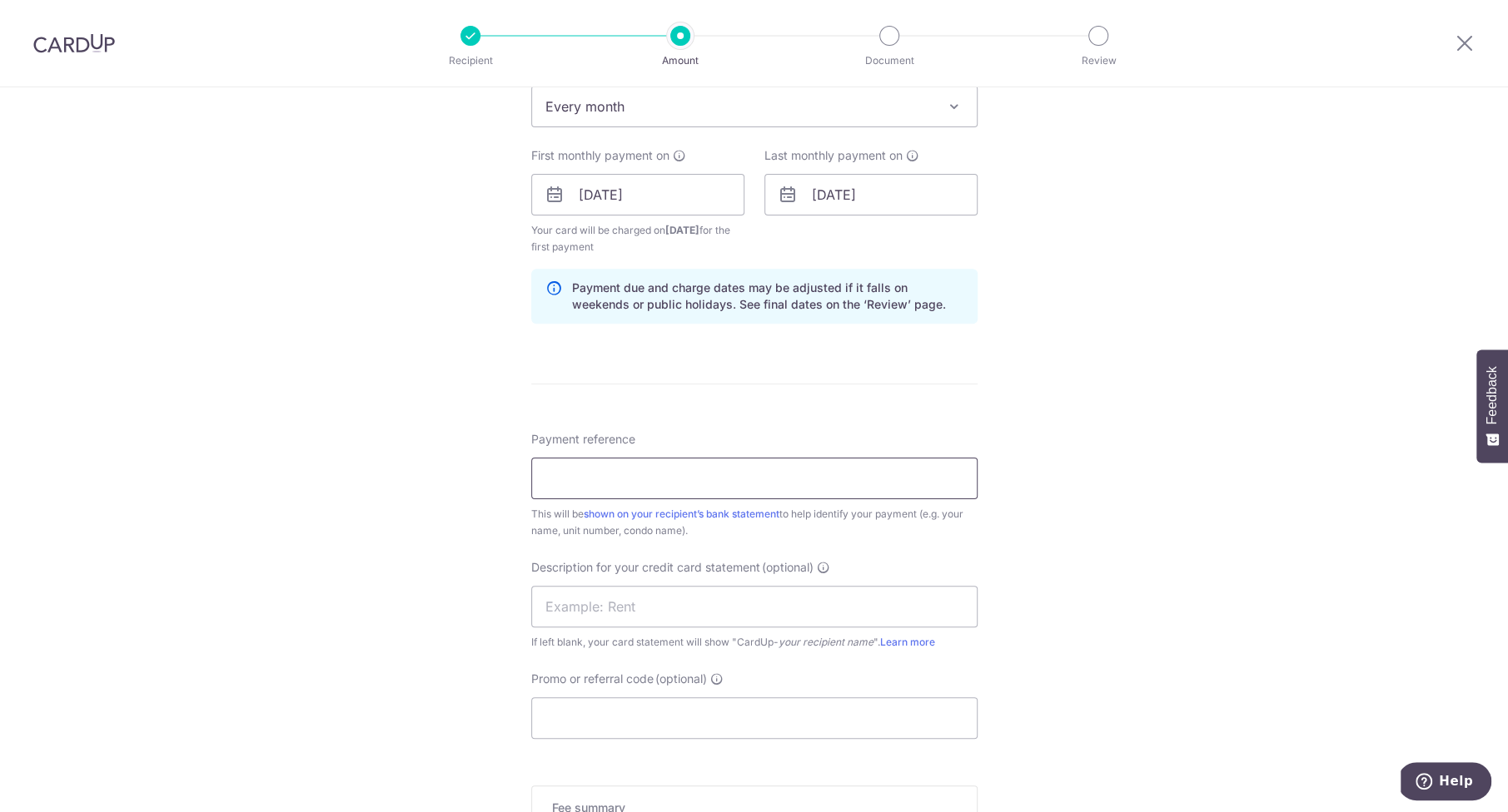
scroll to position [749, 0]
type input "CARDUP PD"
click at [581, 607] on input "text" at bounding box center [754, 603] width 447 height 41
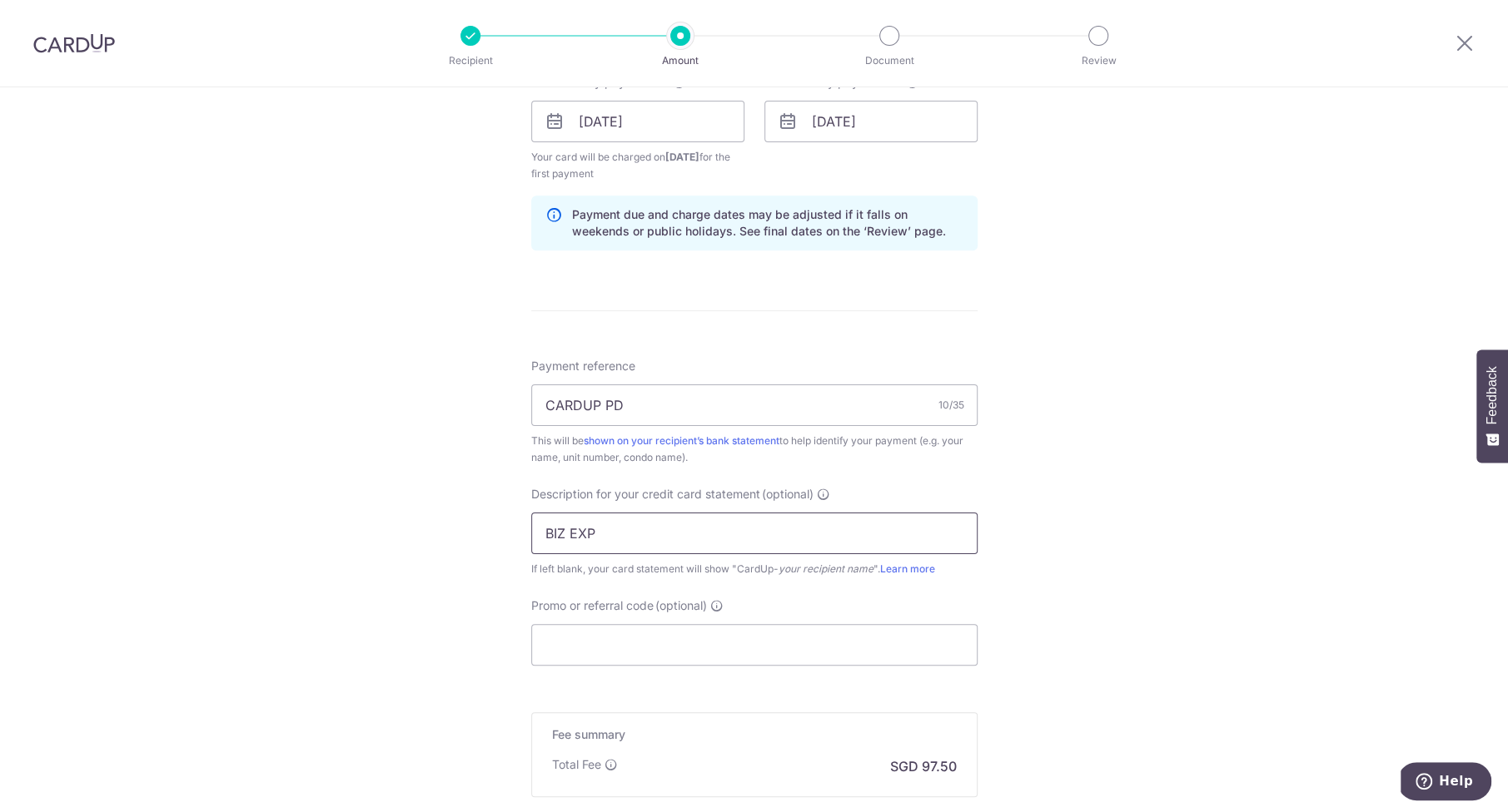
scroll to position [847, 0]
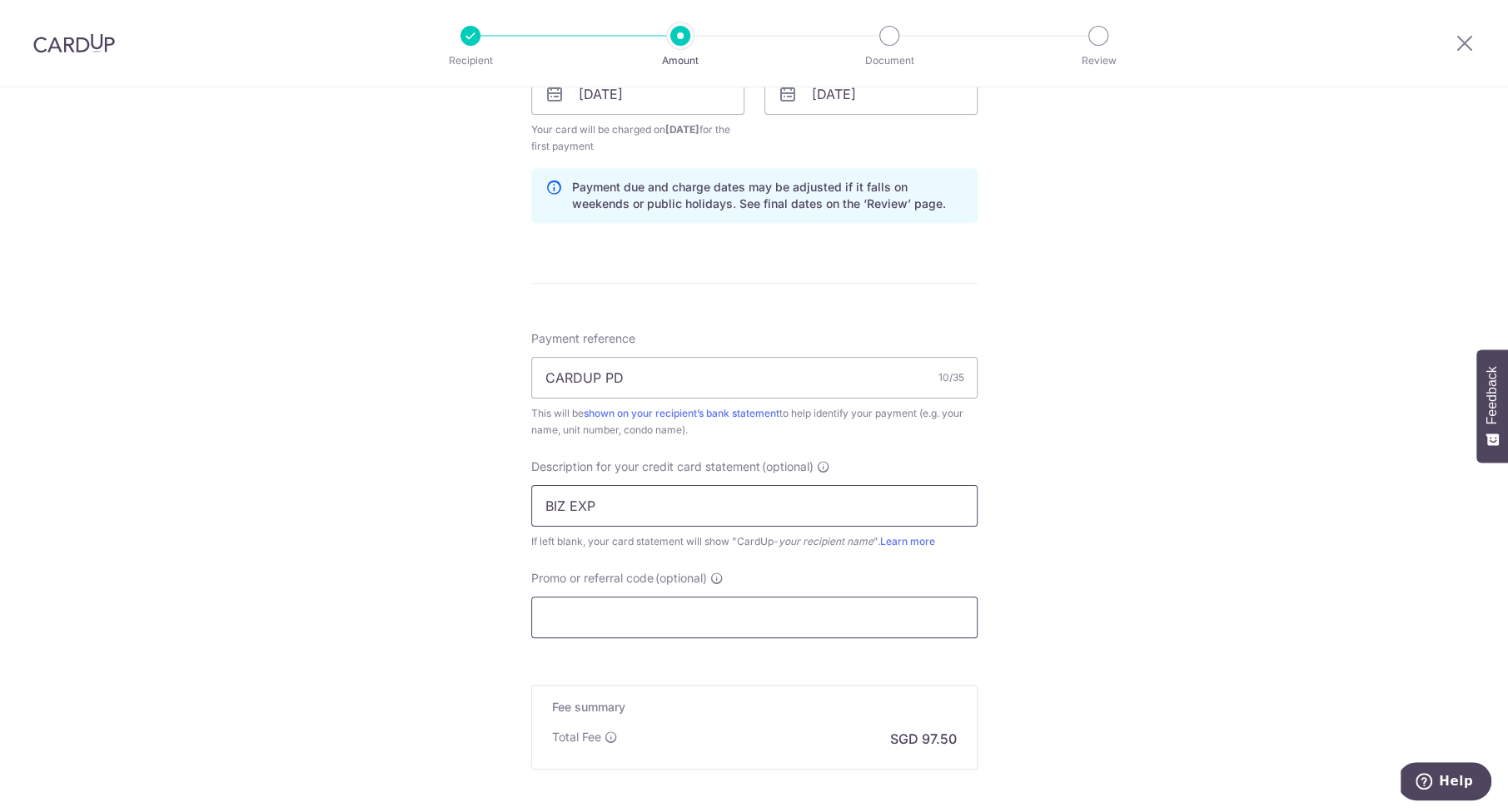
type input "BIZ EXP"
click at [592, 623] on input "Promo or referral code (optional)" at bounding box center [754, 617] width 447 height 41
paste input "4293887823"
type input "4293887823"
paste input "BREC179"
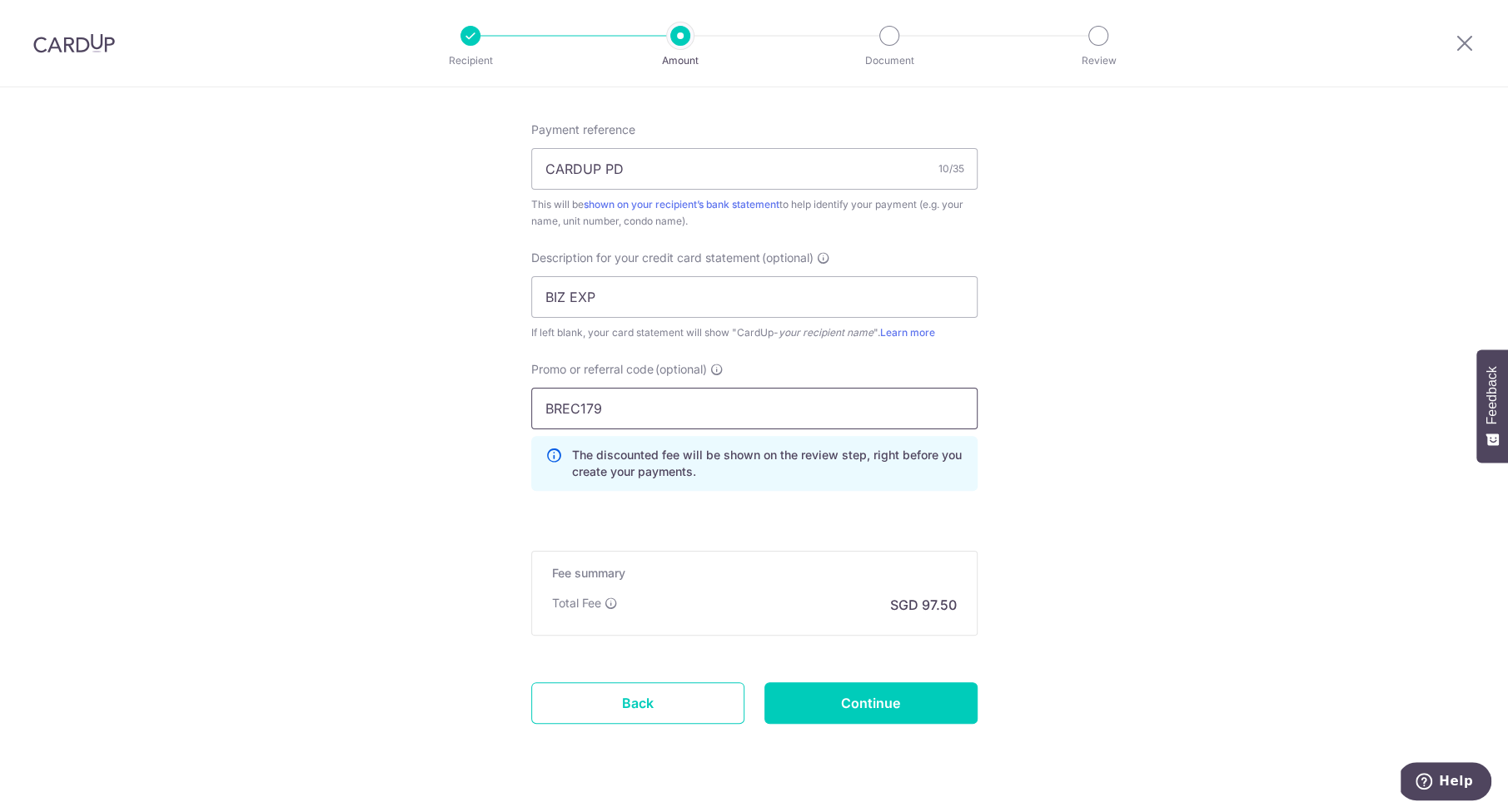
scroll to position [1087, 0]
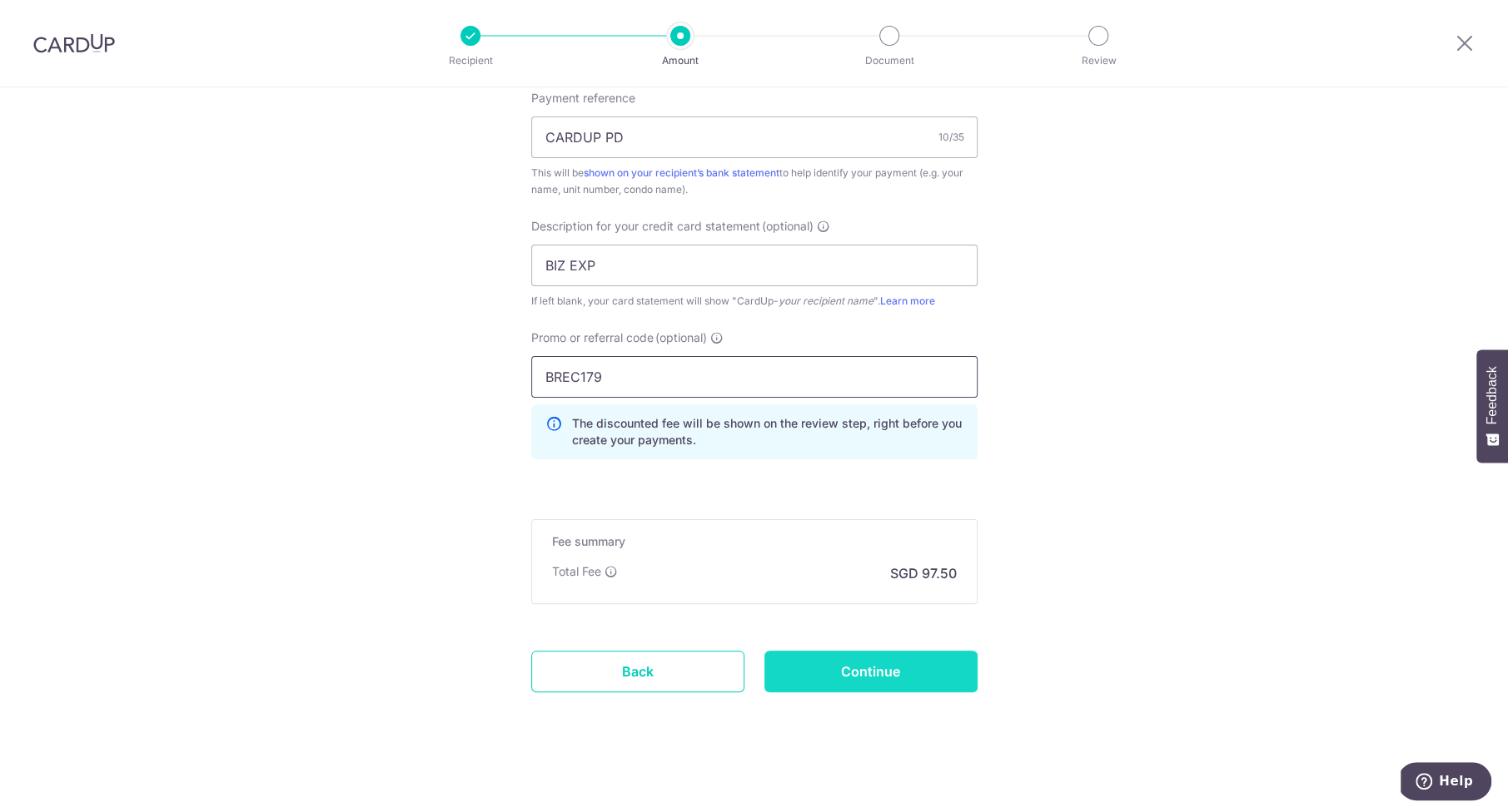
type input "BREC179"
click at [842, 669] on input "Continue" at bounding box center [870, 671] width 213 height 41
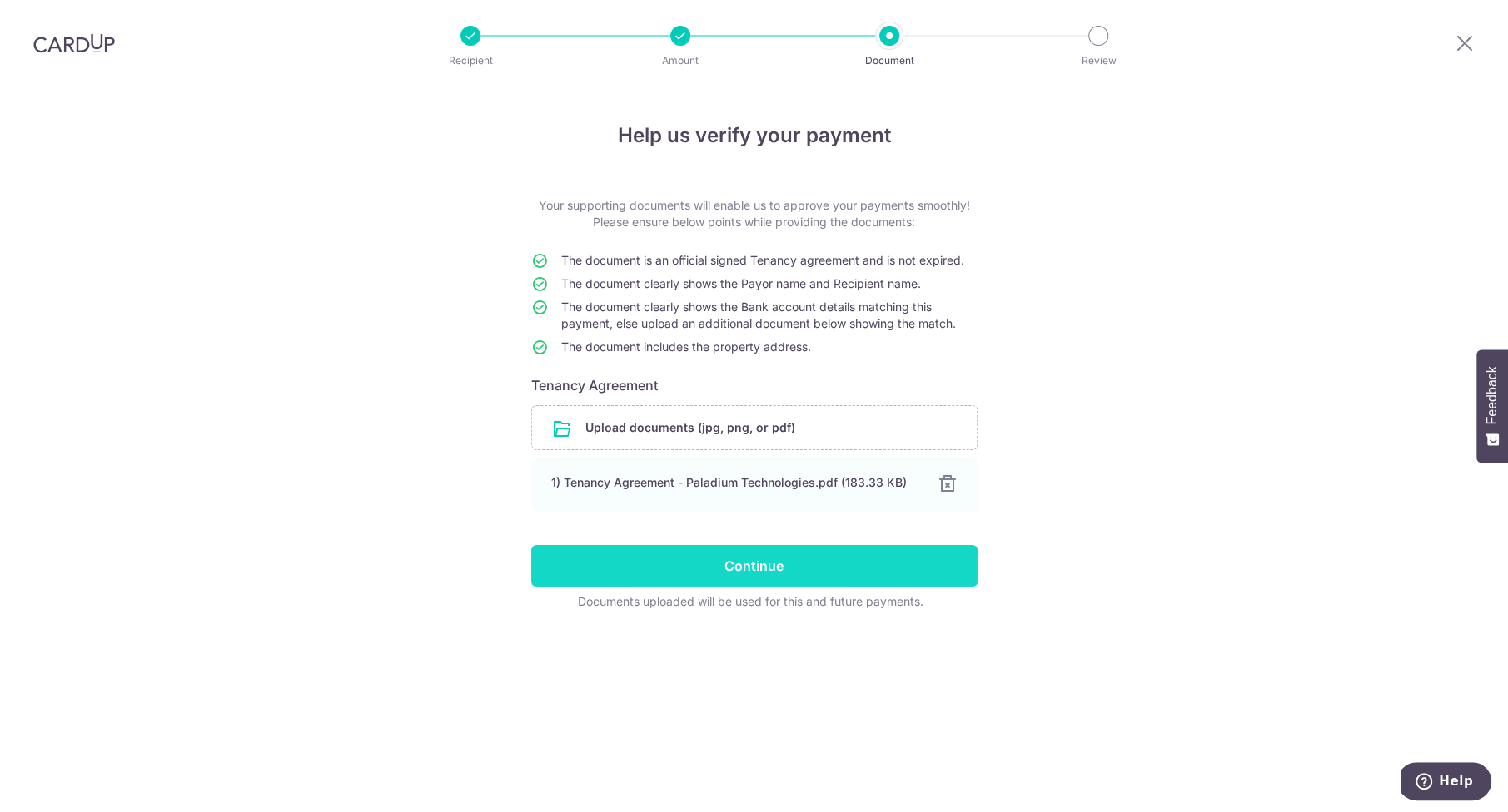
click at [604, 567] on input "Continue" at bounding box center [754, 566] width 447 height 41
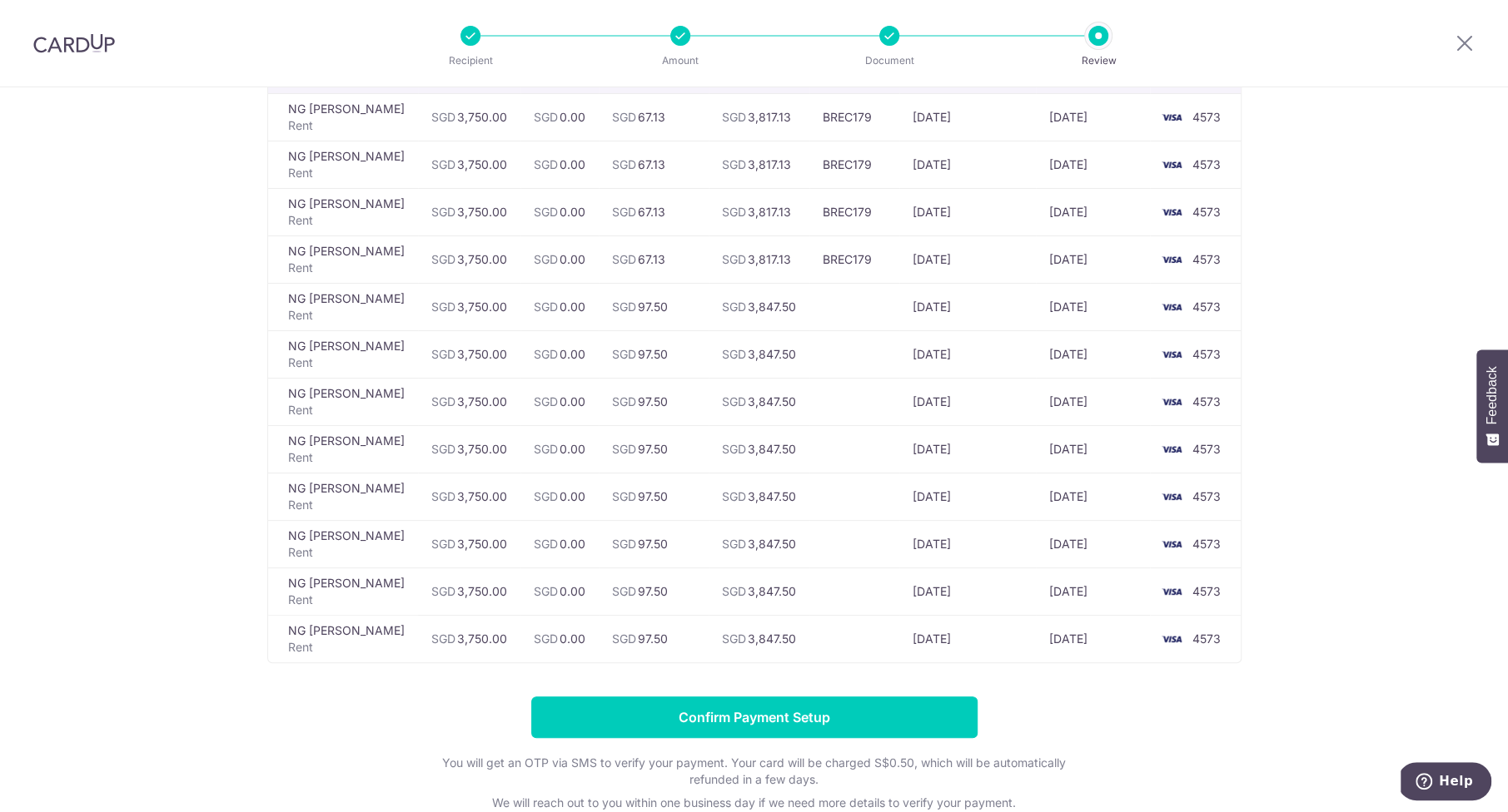
scroll to position [314, 0]
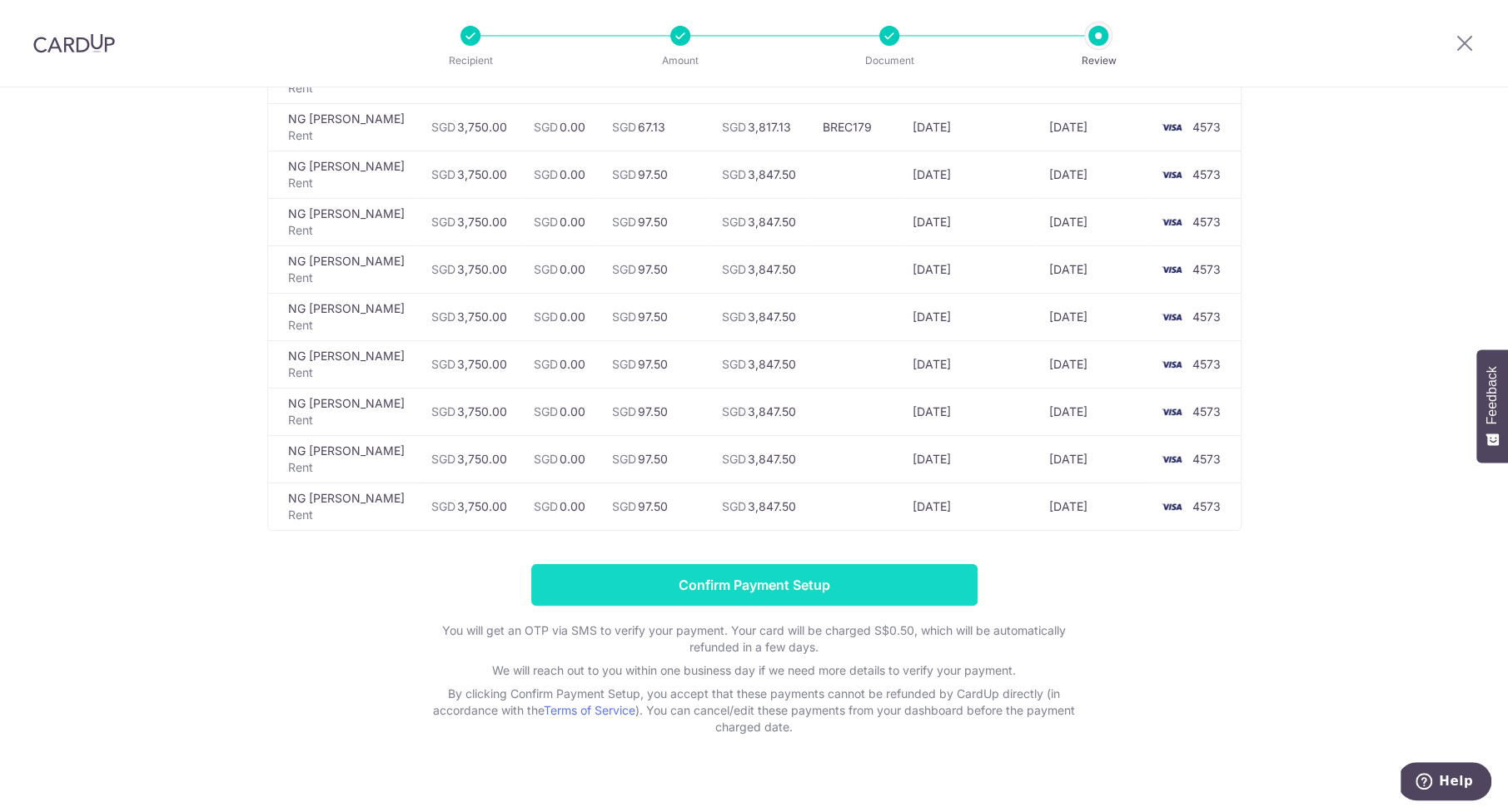
click at [755, 570] on input "Confirm Payment Setup" at bounding box center [754, 585] width 447 height 41
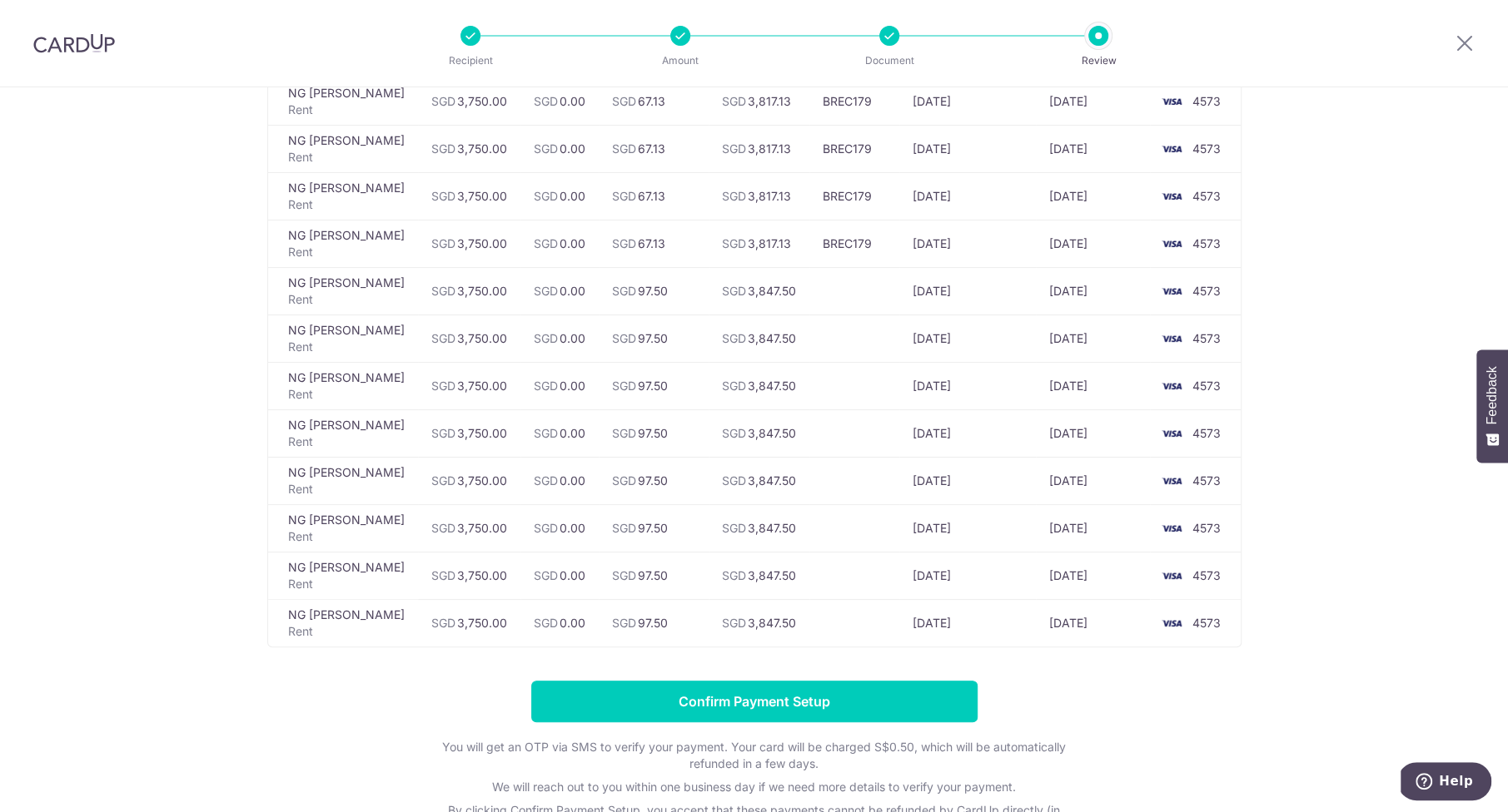
scroll to position [314, 0]
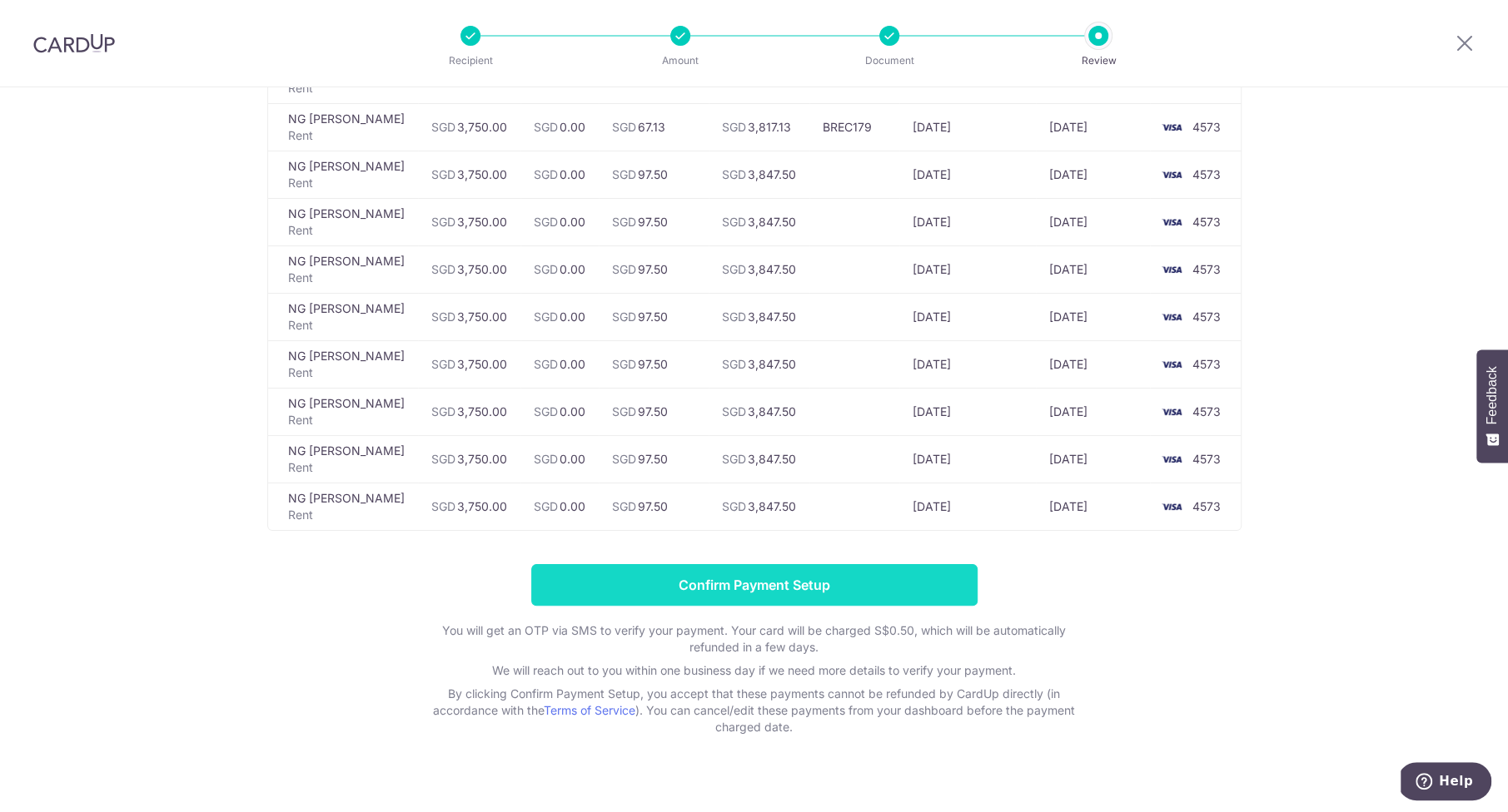
click at [678, 565] on input "Confirm Payment Setup" at bounding box center [754, 585] width 447 height 41
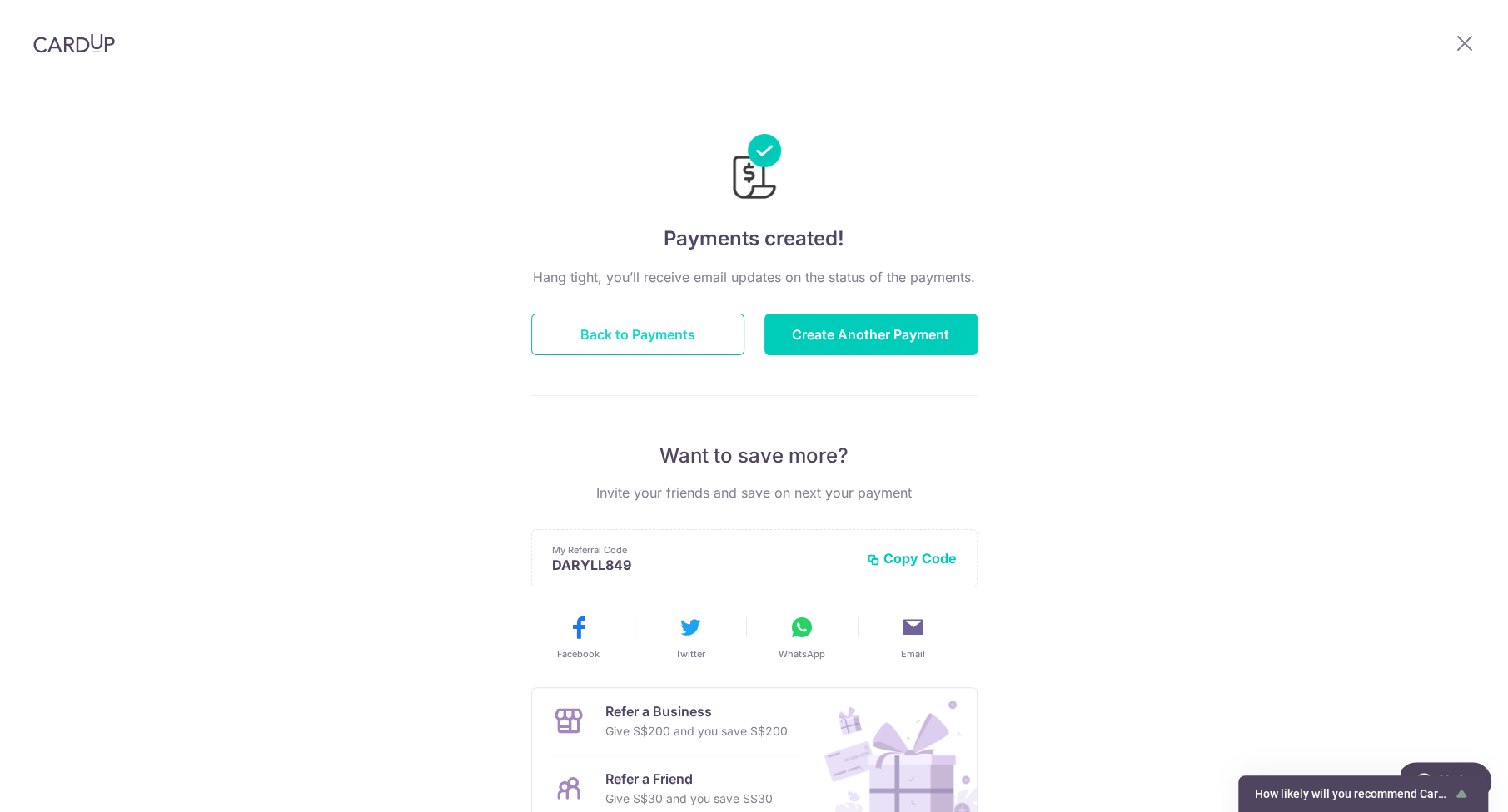
click at [672, 351] on button "Back to Payments" at bounding box center [637, 334] width 213 height 41
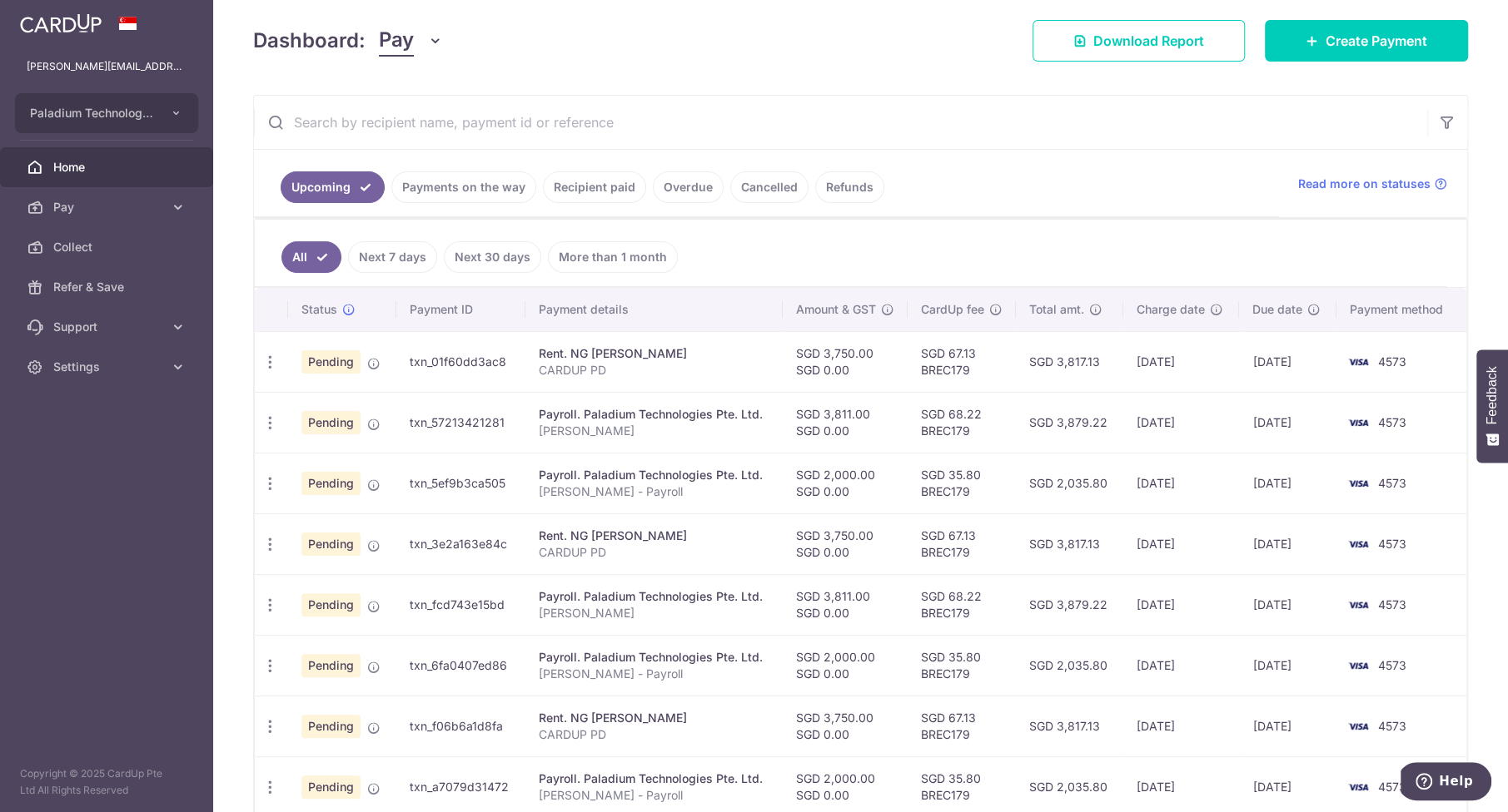
scroll to position [466, 0]
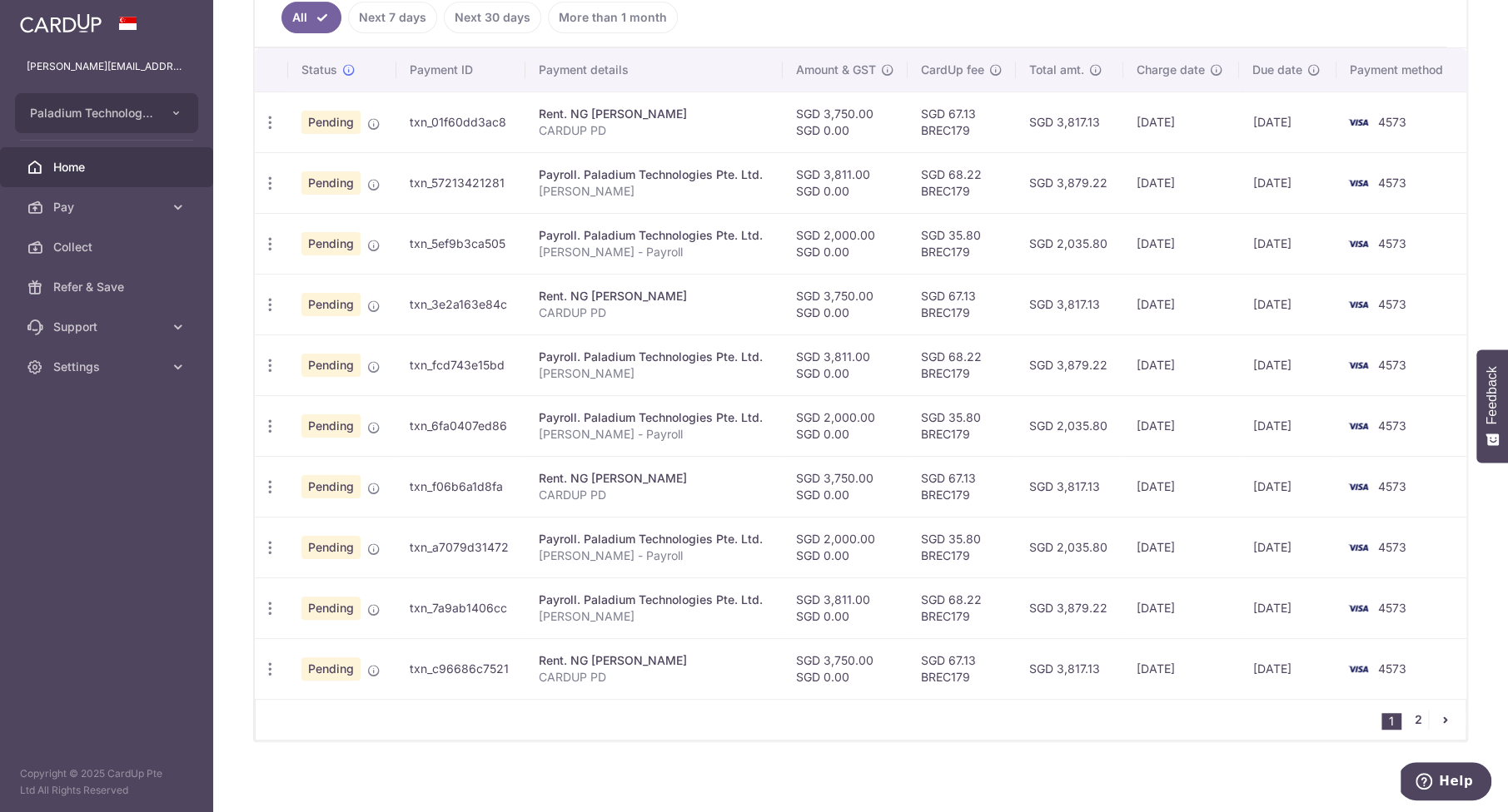
click at [1414, 717] on link "2" at bounding box center [1418, 720] width 20 height 20
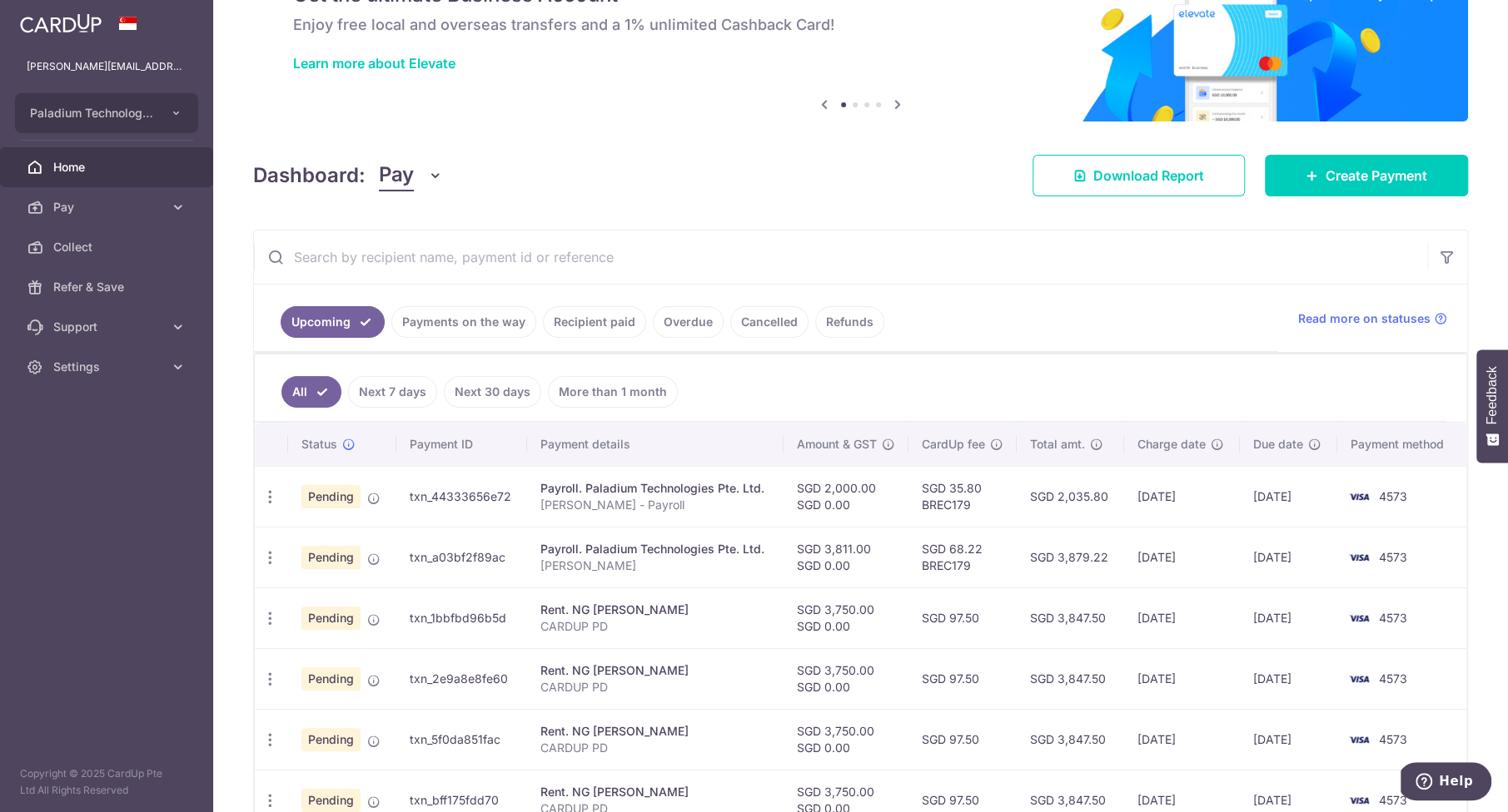
scroll to position [139, 0]
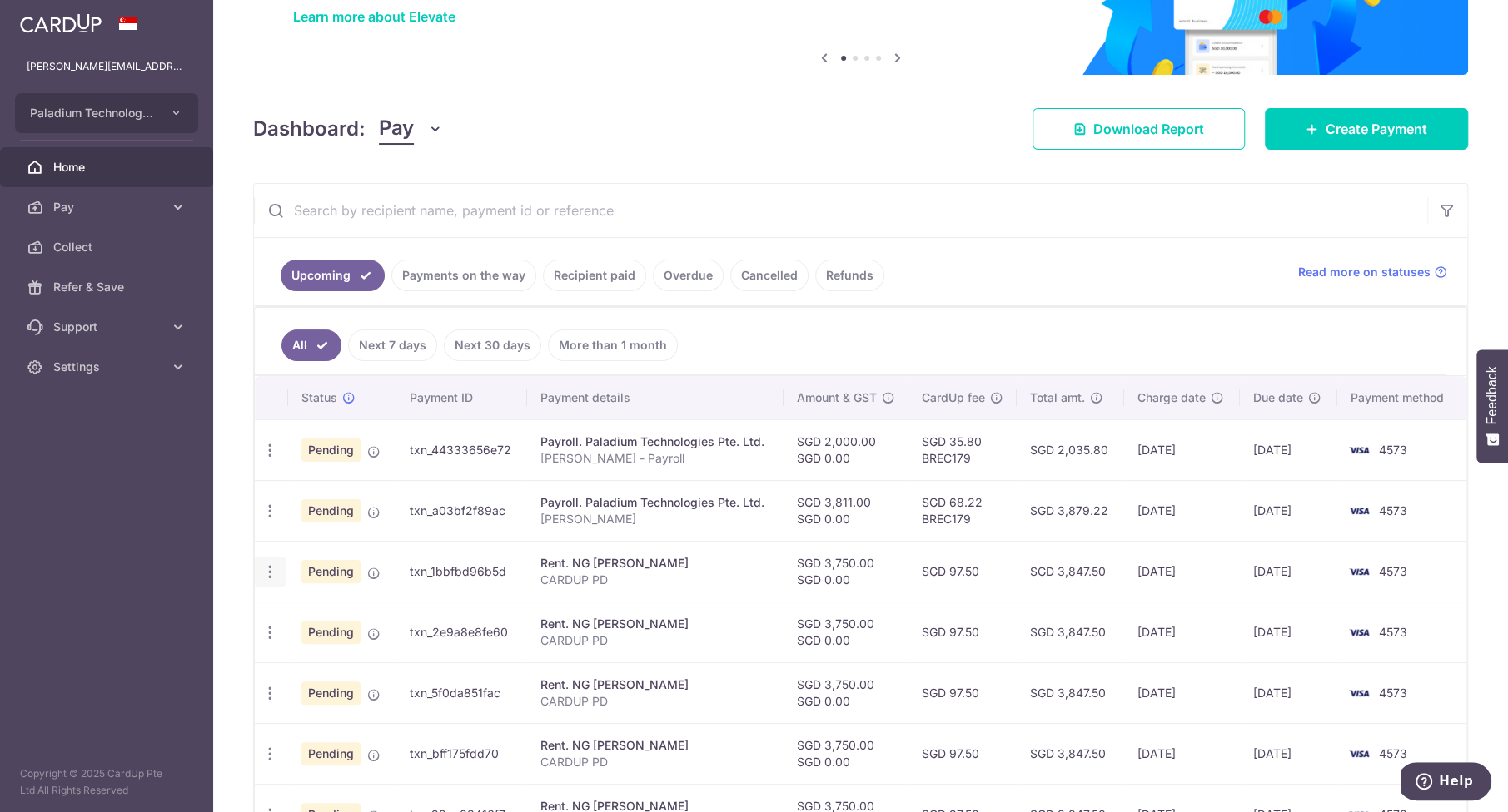
click at [267, 568] on icon "button" at bounding box center [270, 572] width 17 height 17
click at [321, 648] on span "Cancel payment" at bounding box center [359, 658] width 112 height 20
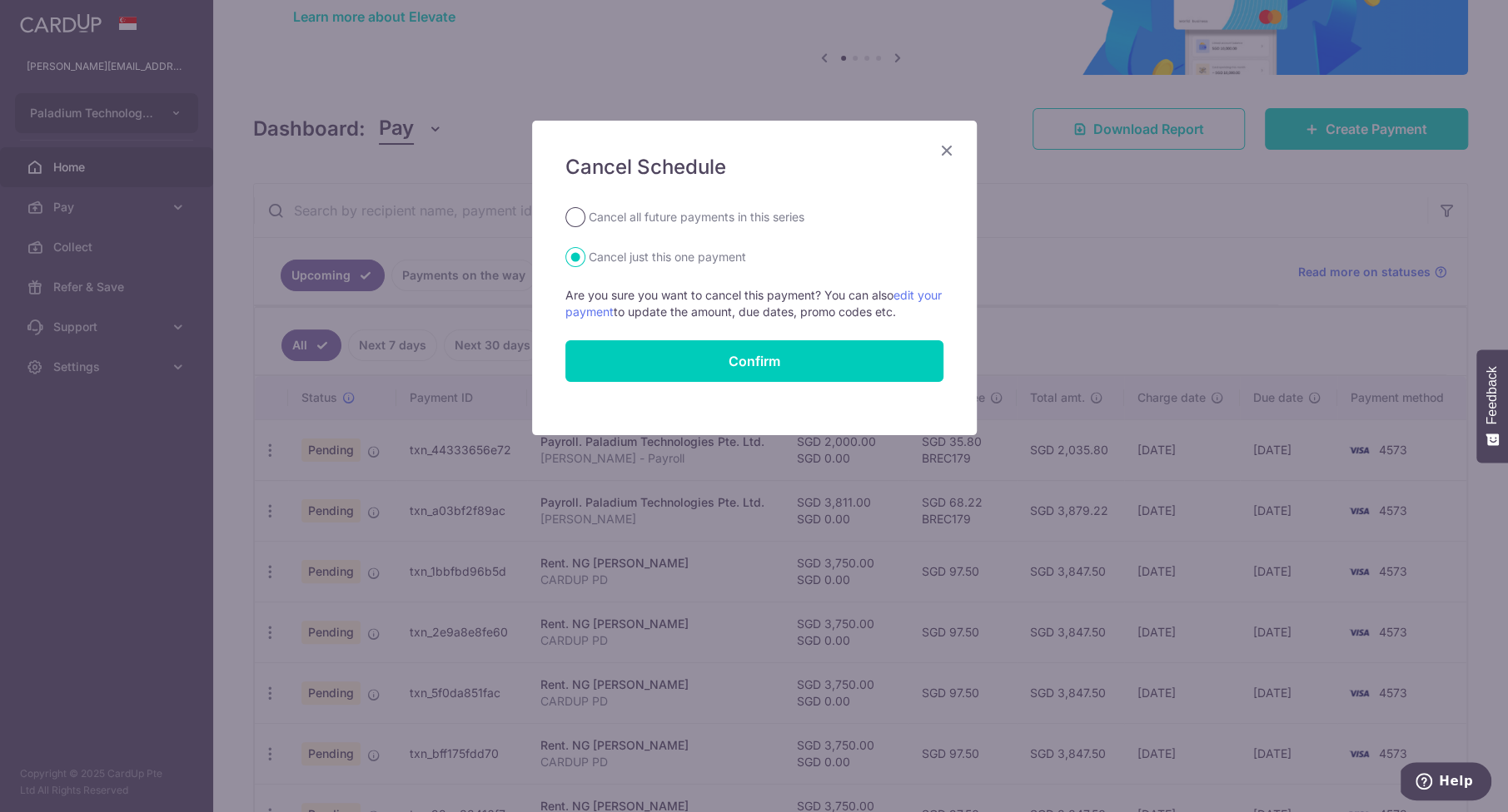
click at [576, 216] on input "Cancel all future payments in this series" at bounding box center [575, 216] width 20 height 20
radio input "true"
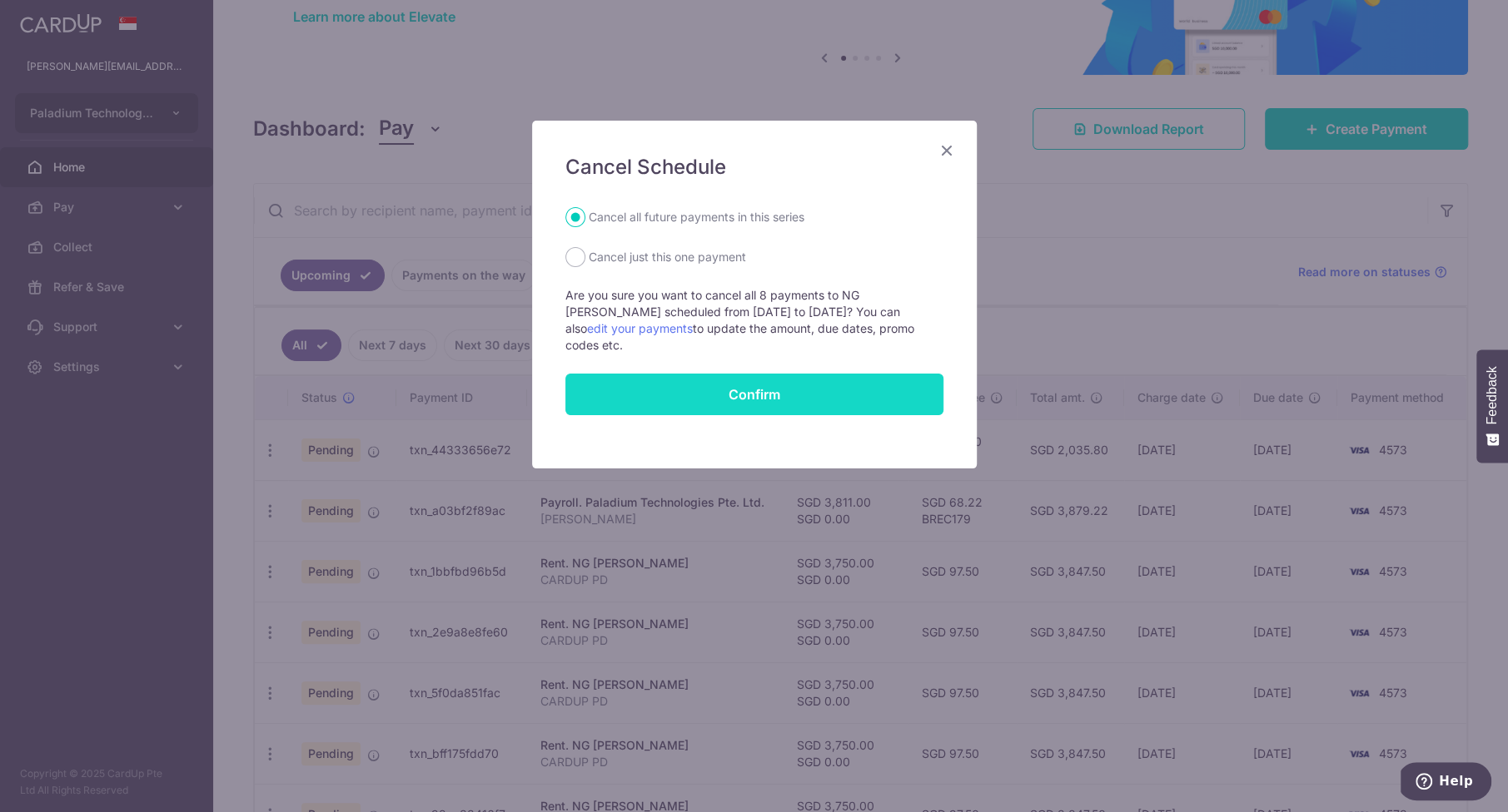
click at [662, 373] on button "Confirm" at bounding box center [754, 393] width 378 height 41
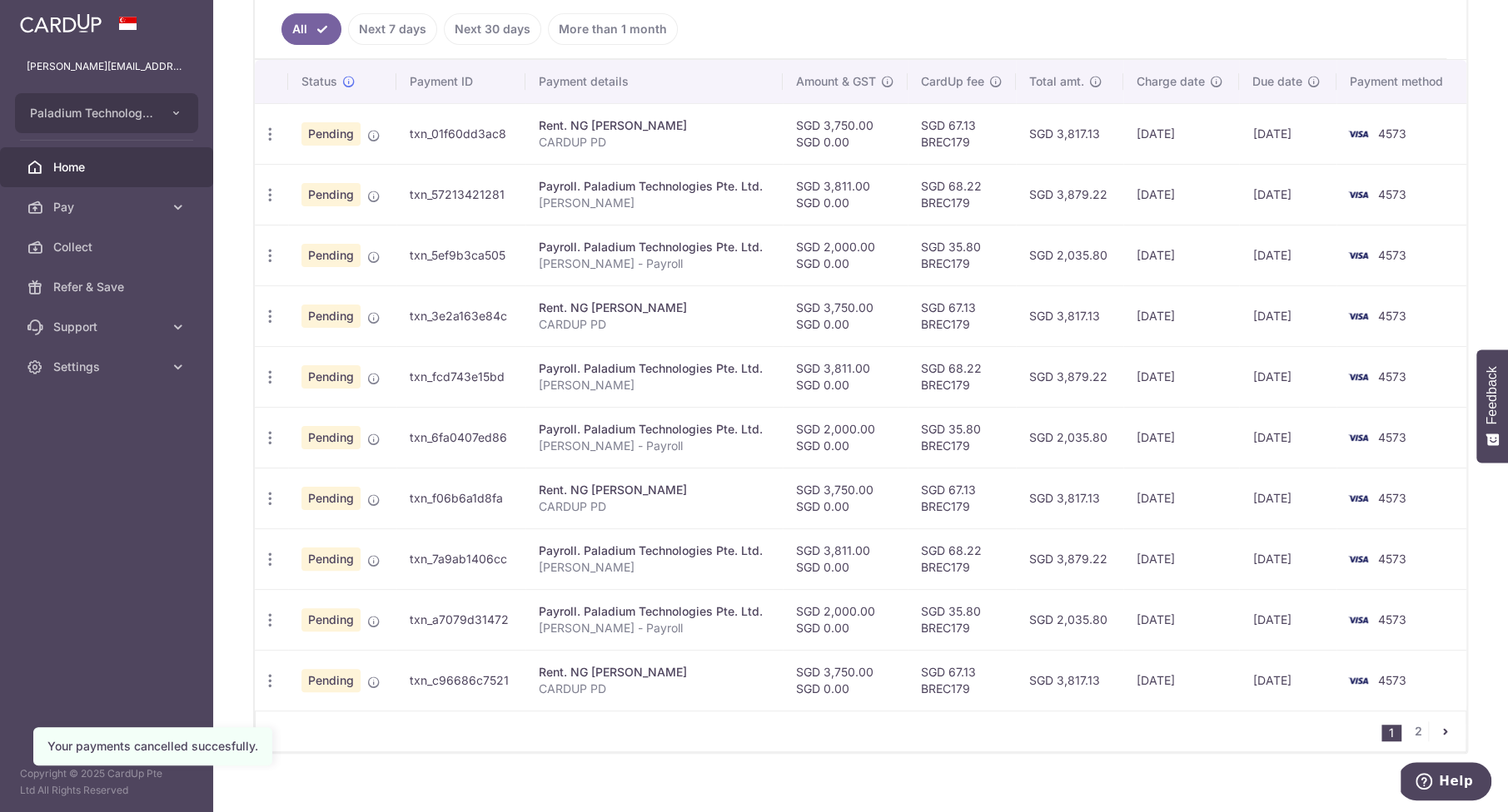
scroll to position [466, 0]
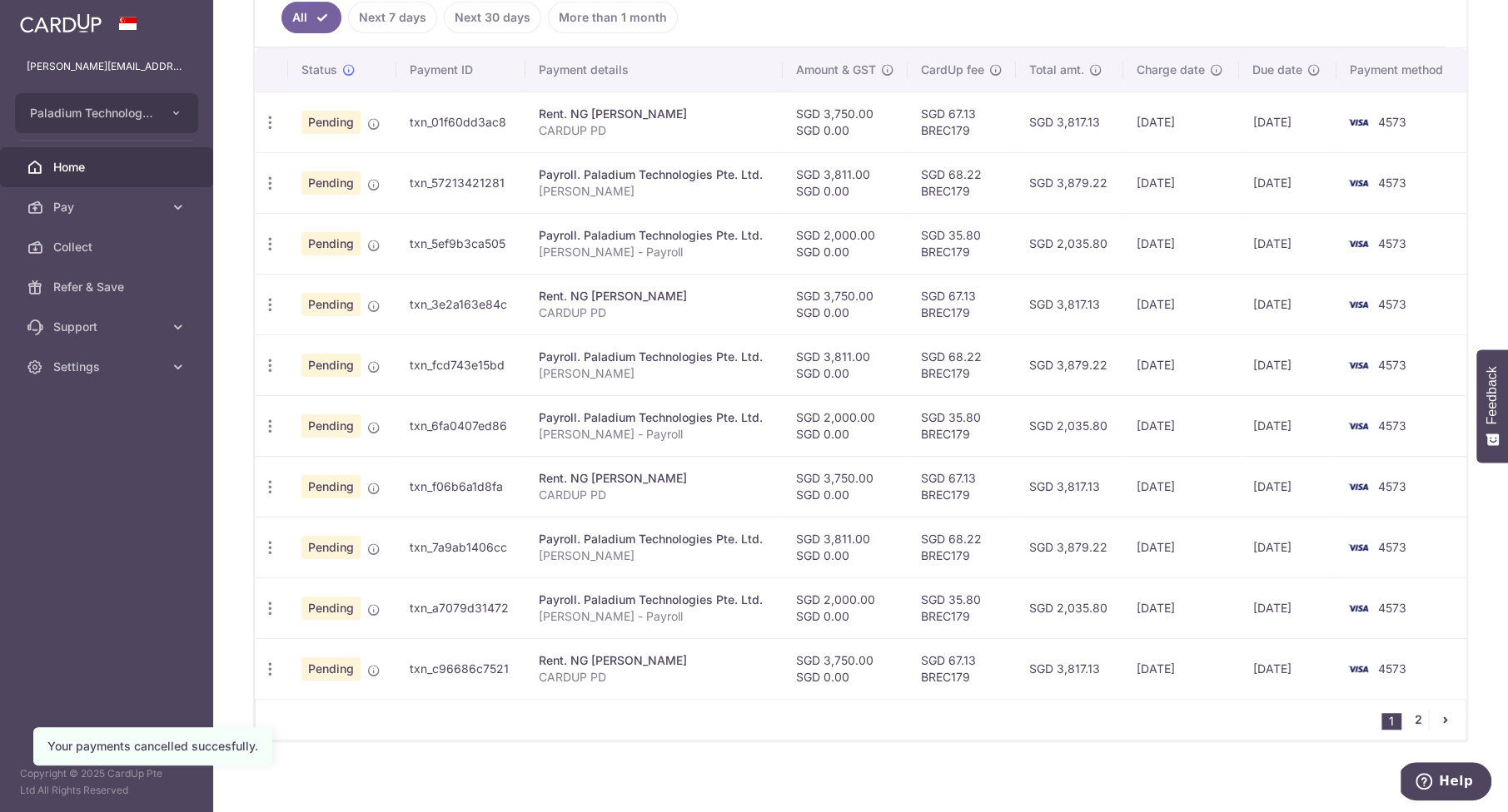
click at [1418, 713] on link "2" at bounding box center [1418, 720] width 20 height 20
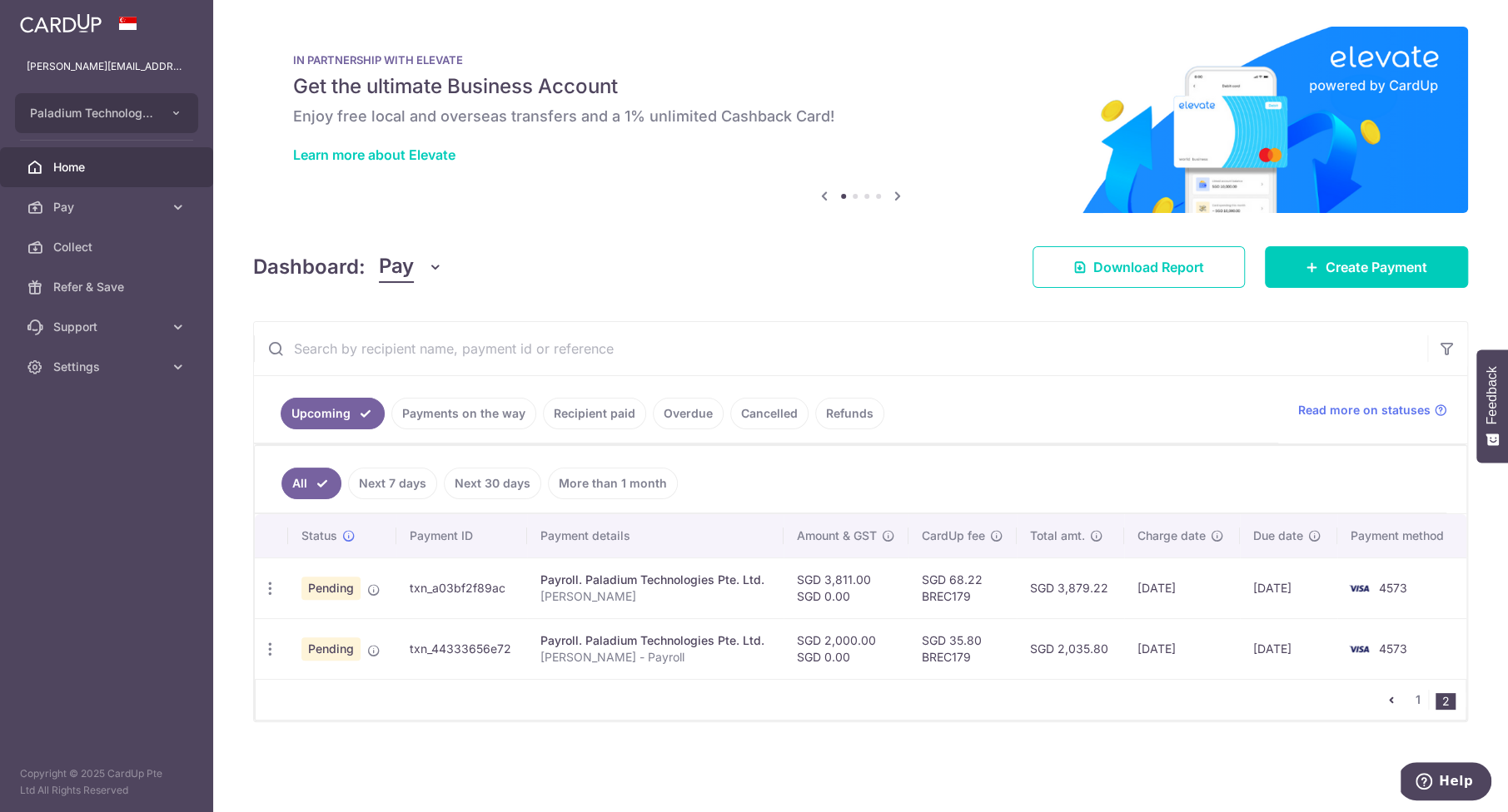
click at [69, 160] on span "Home" at bounding box center [108, 166] width 110 height 16
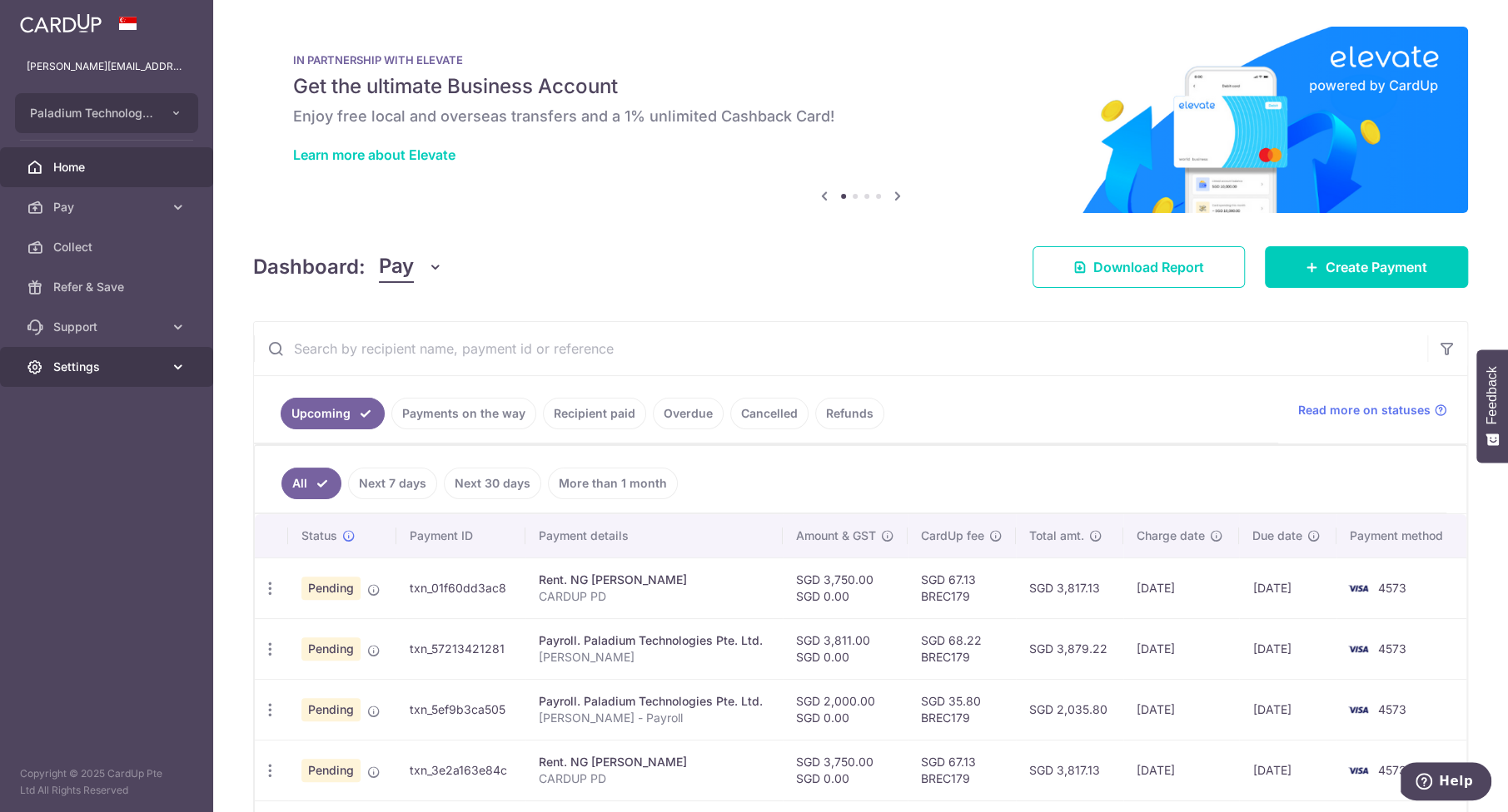
click at [105, 355] on link "Settings" at bounding box center [106, 368] width 213 height 40
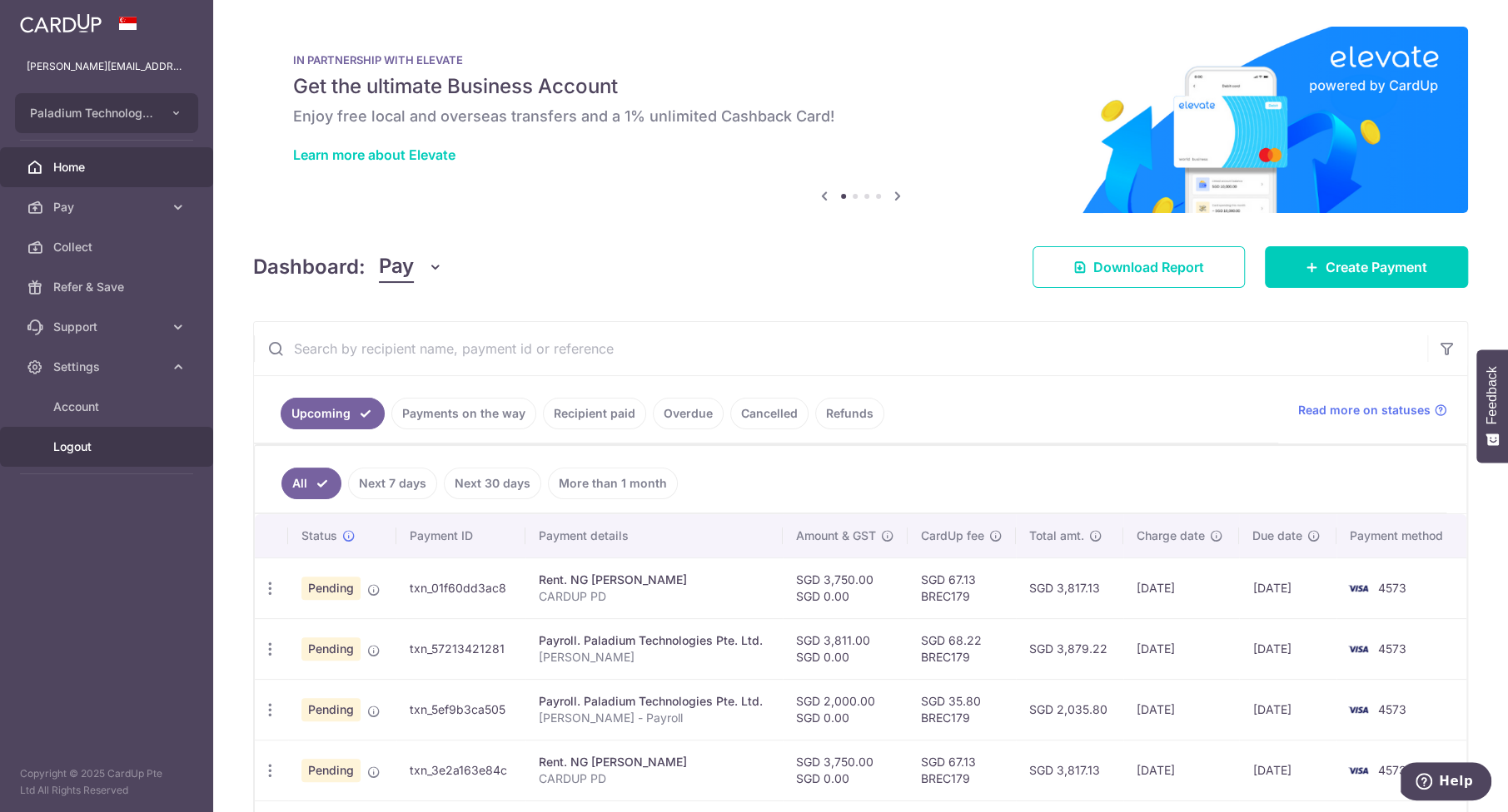
click at [97, 446] on span "Logout" at bounding box center [108, 446] width 110 height 16
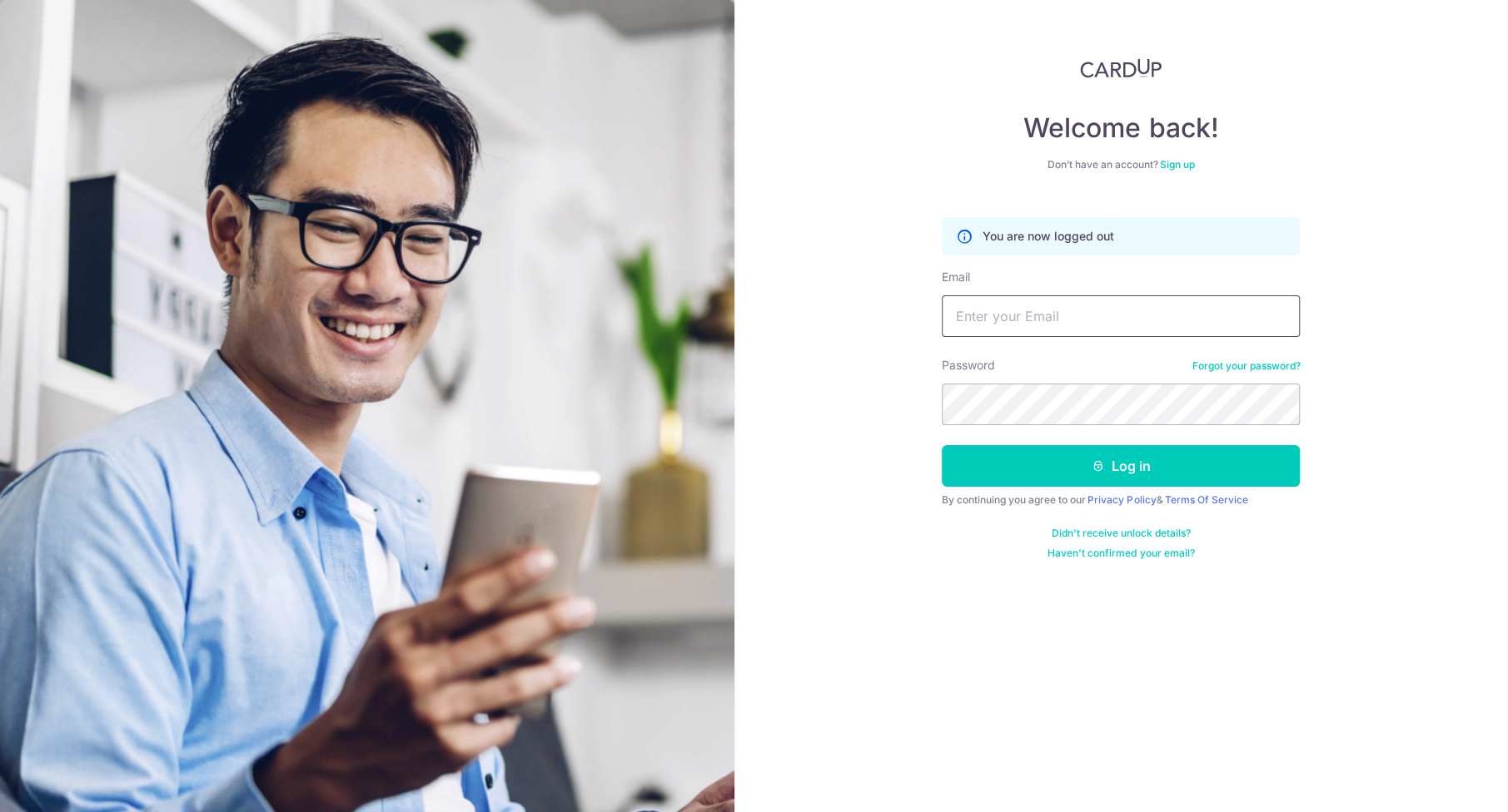
type input "[PERSON_NAME][EMAIL_ADDRESS][DOMAIN_NAME]"
